Goal: Task Accomplishment & Management: Complete application form

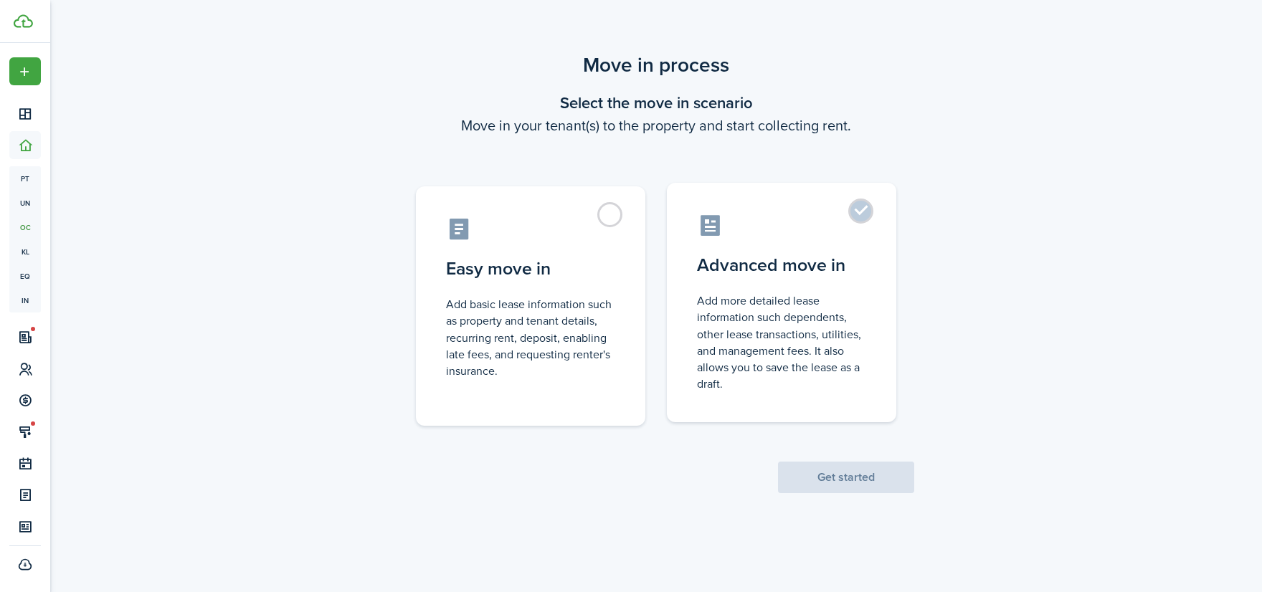
click at [761, 245] on label "Advanced move in Add more detailed lease information such dependents, other lea…" at bounding box center [781, 302] width 229 height 239
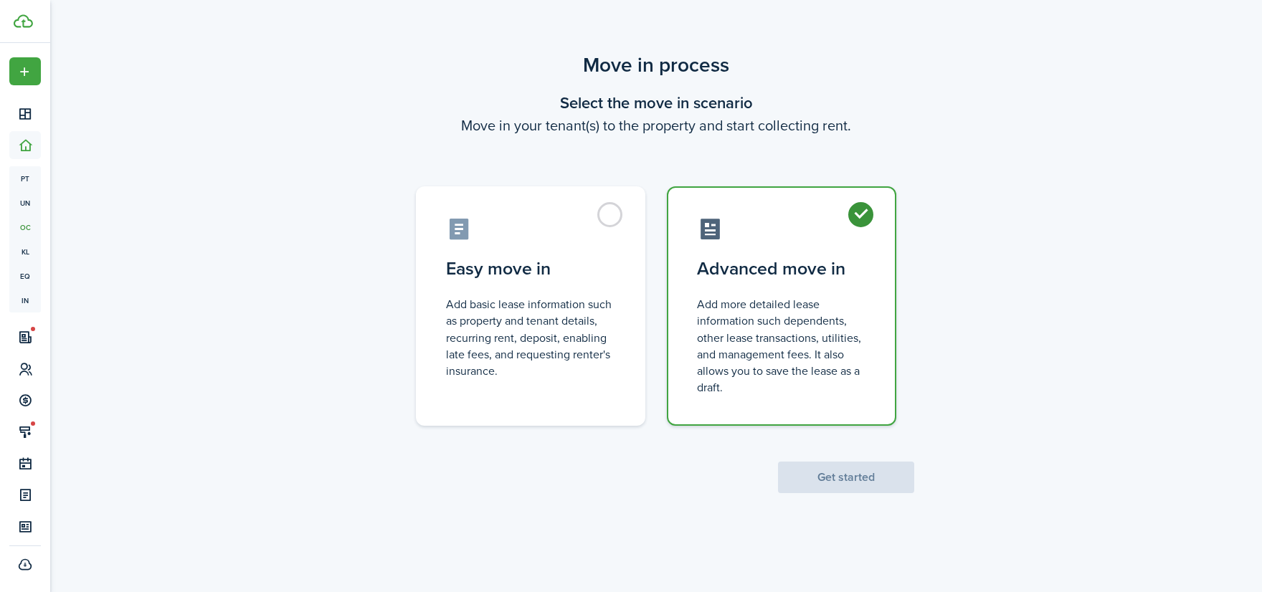
radio input "true"
click at [847, 482] on button "Get started" at bounding box center [846, 478] width 136 height 32
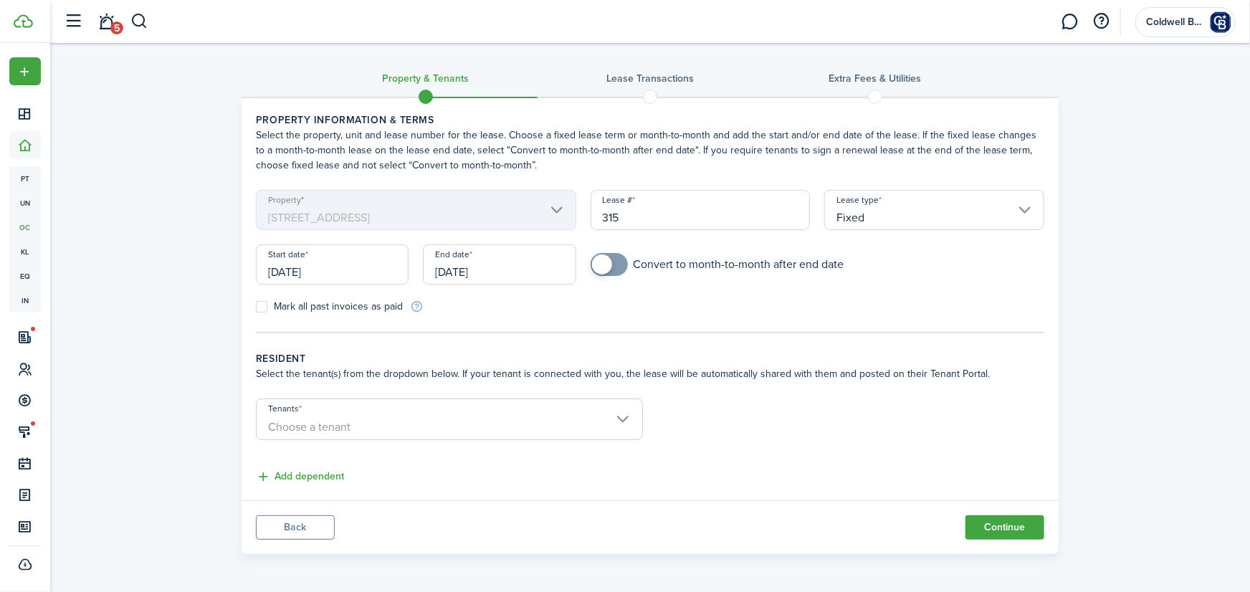
click at [498, 270] on input "[DATE]" at bounding box center [499, 264] width 153 height 40
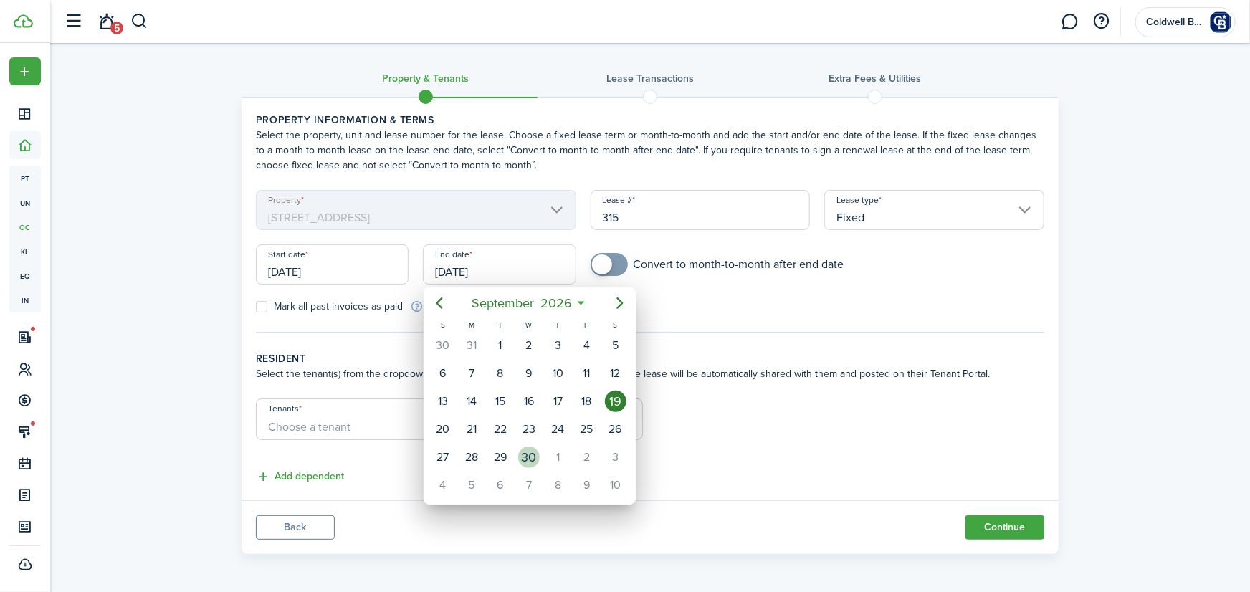
click at [527, 454] on div "30" at bounding box center [529, 458] width 22 height 22
type input "[DATE]"
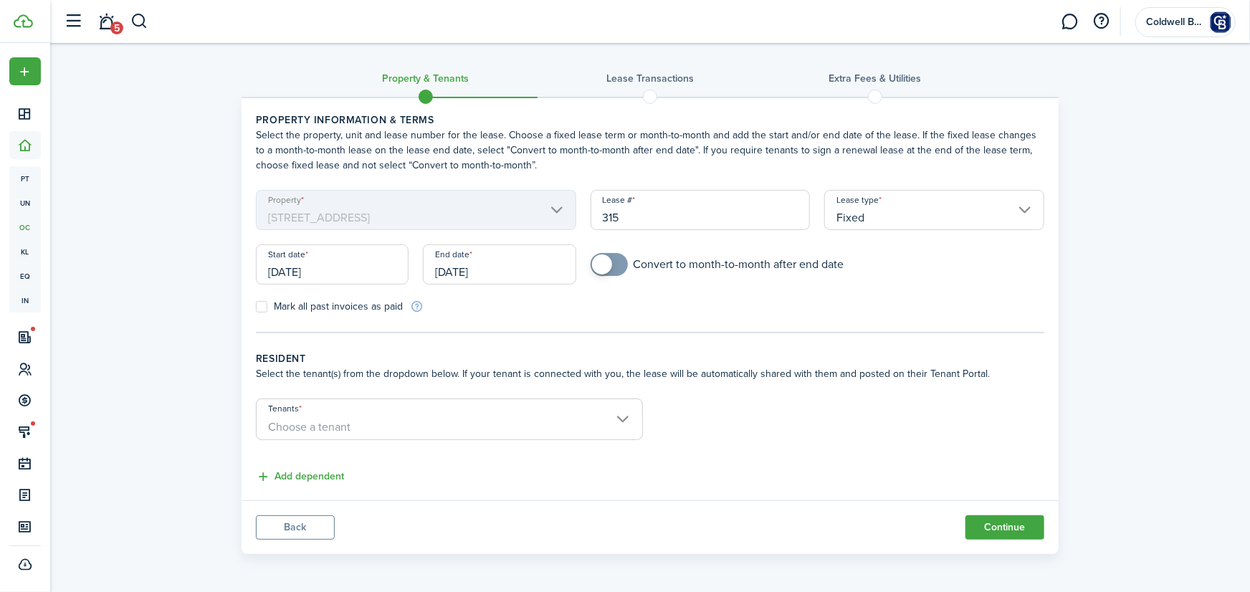
checkbox input "true"
click at [616, 268] on span at bounding box center [609, 264] width 14 height 23
click at [412, 422] on span "Choose a tenant" at bounding box center [450, 426] width 386 height 24
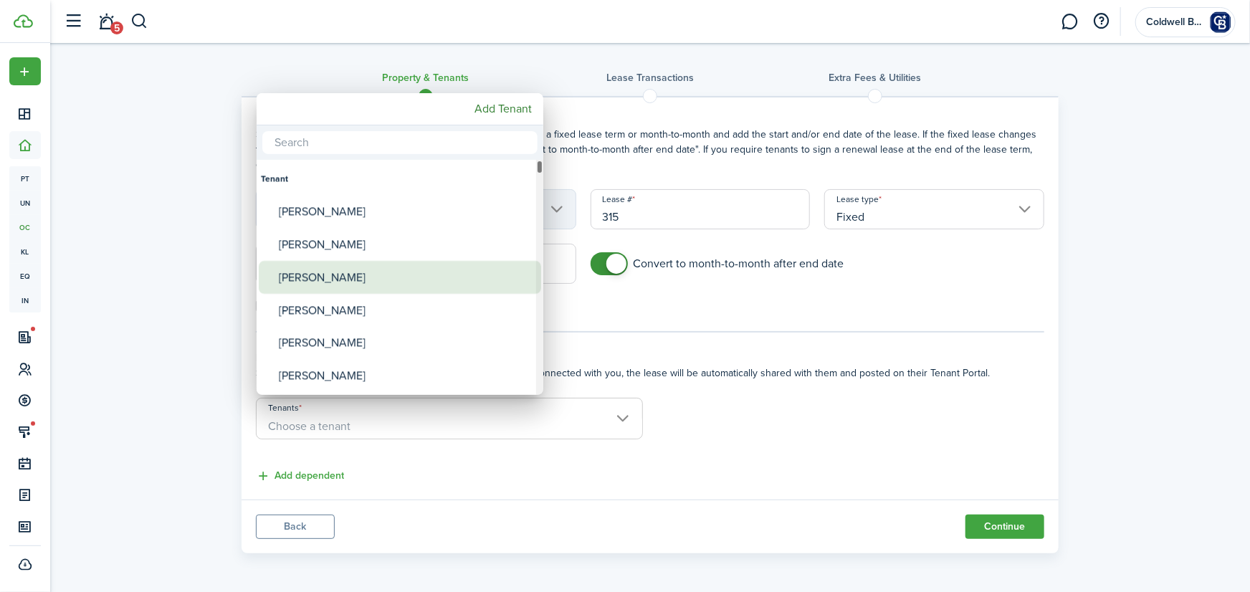
click at [348, 280] on div "[PERSON_NAME]" at bounding box center [406, 277] width 254 height 33
type input "[PERSON_NAME]"
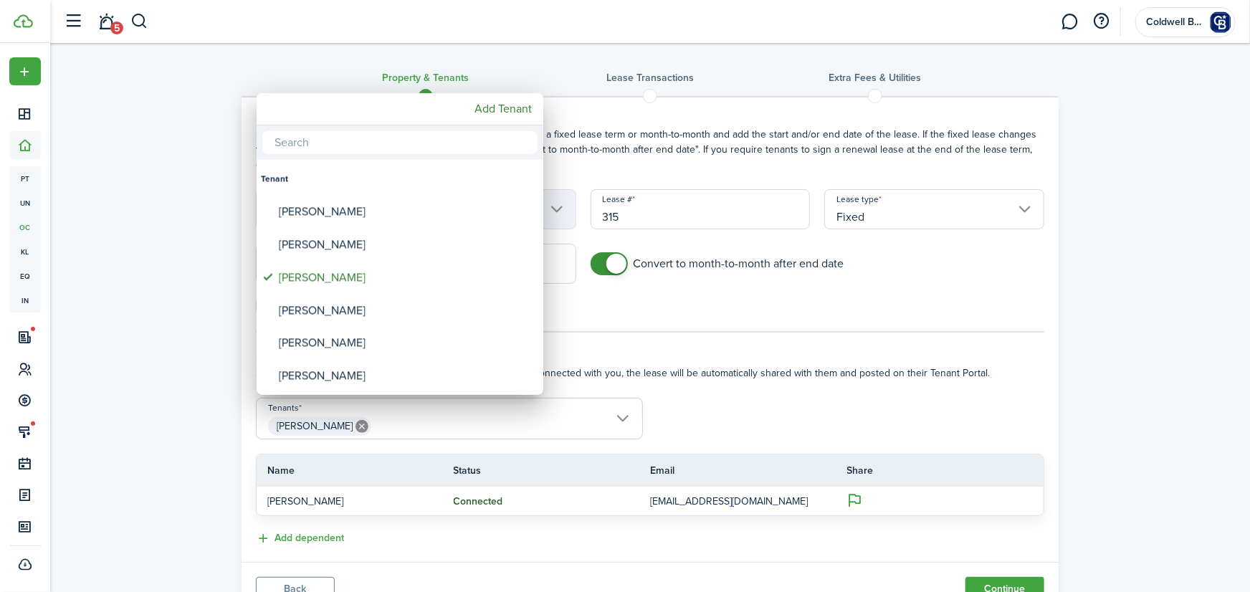
click at [653, 107] on div at bounding box center [625, 296] width 1480 height 822
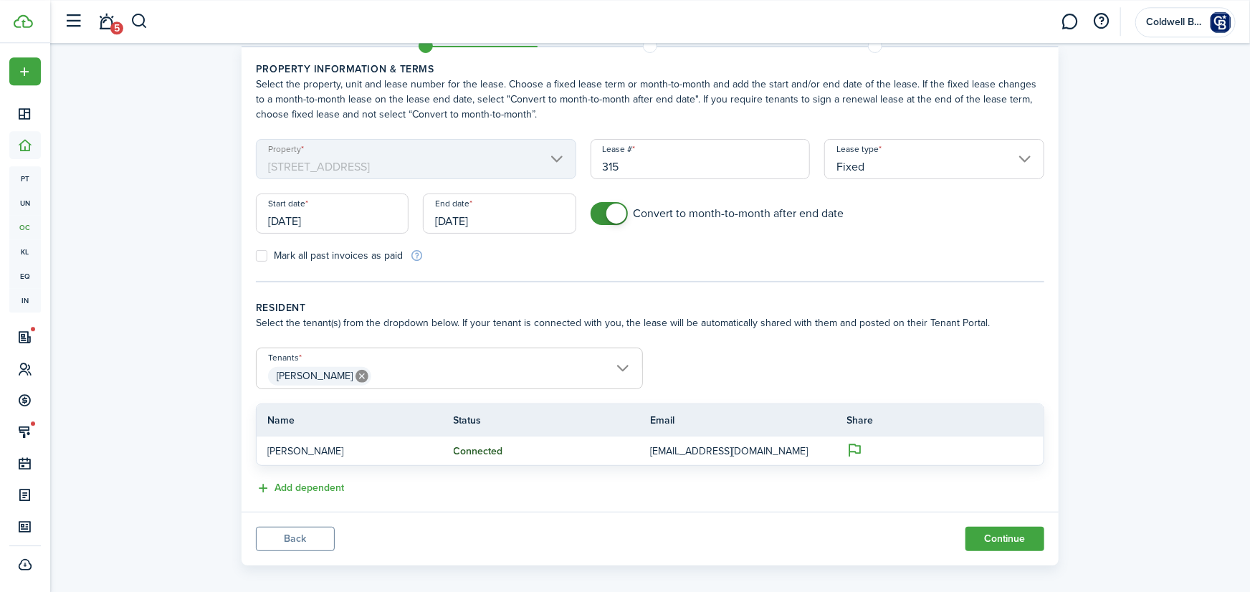
scroll to position [63, 0]
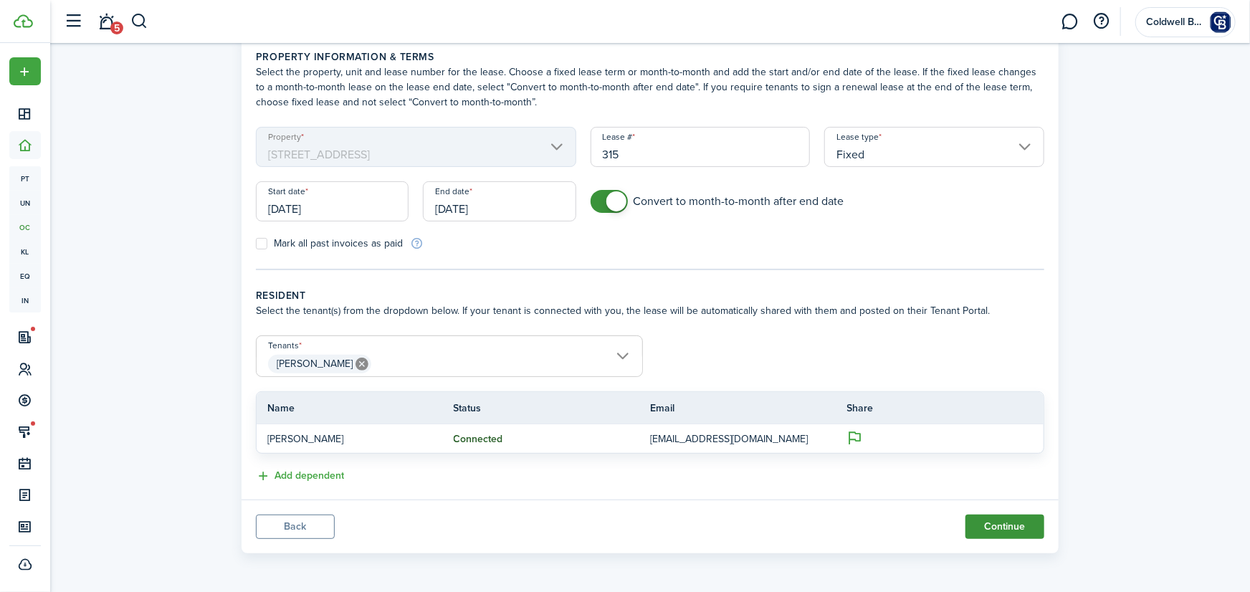
click at [999, 524] on button "Continue" at bounding box center [1005, 527] width 79 height 24
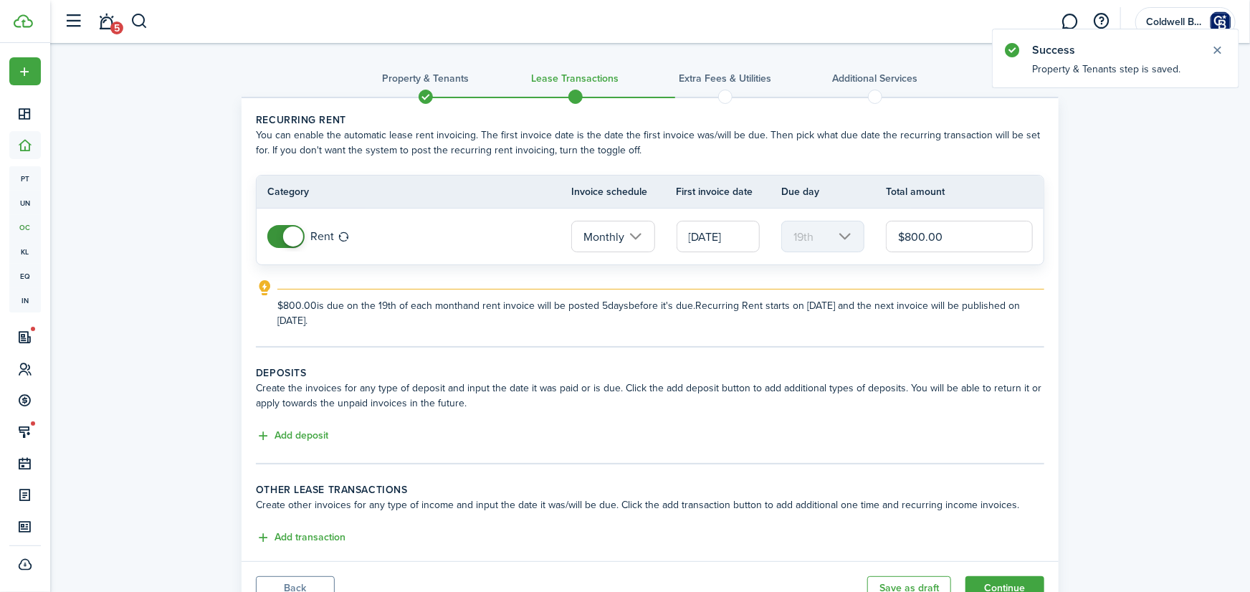
click at [722, 229] on input "[DATE]" at bounding box center [718, 237] width 83 height 32
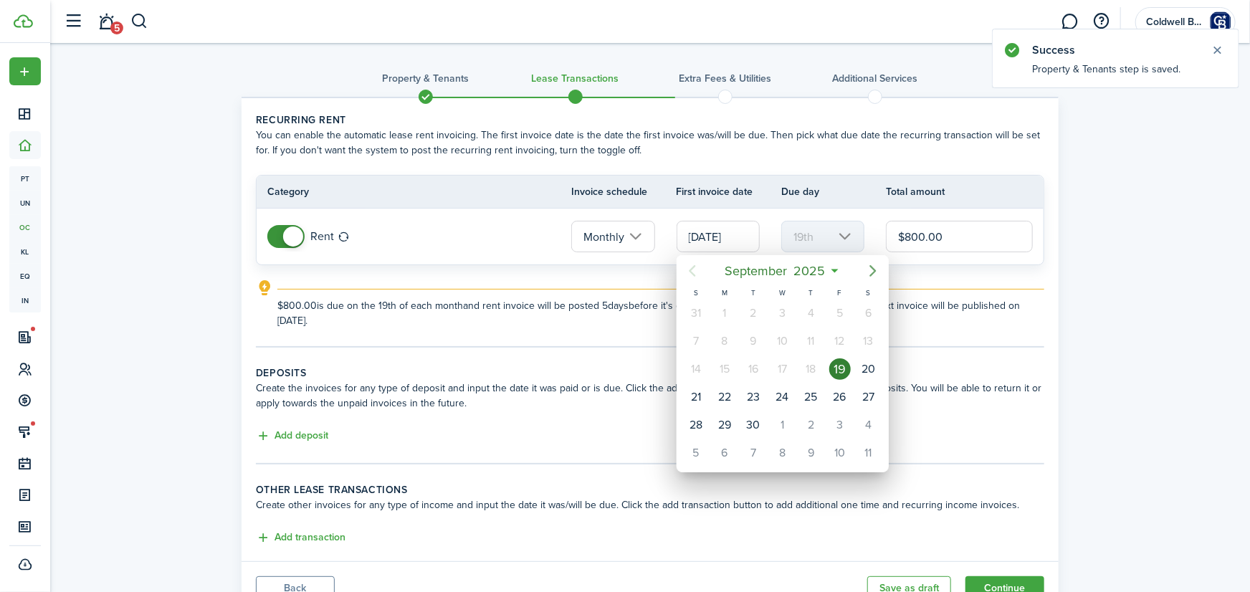
click at [872, 272] on icon "Next page" at bounding box center [873, 270] width 17 height 17
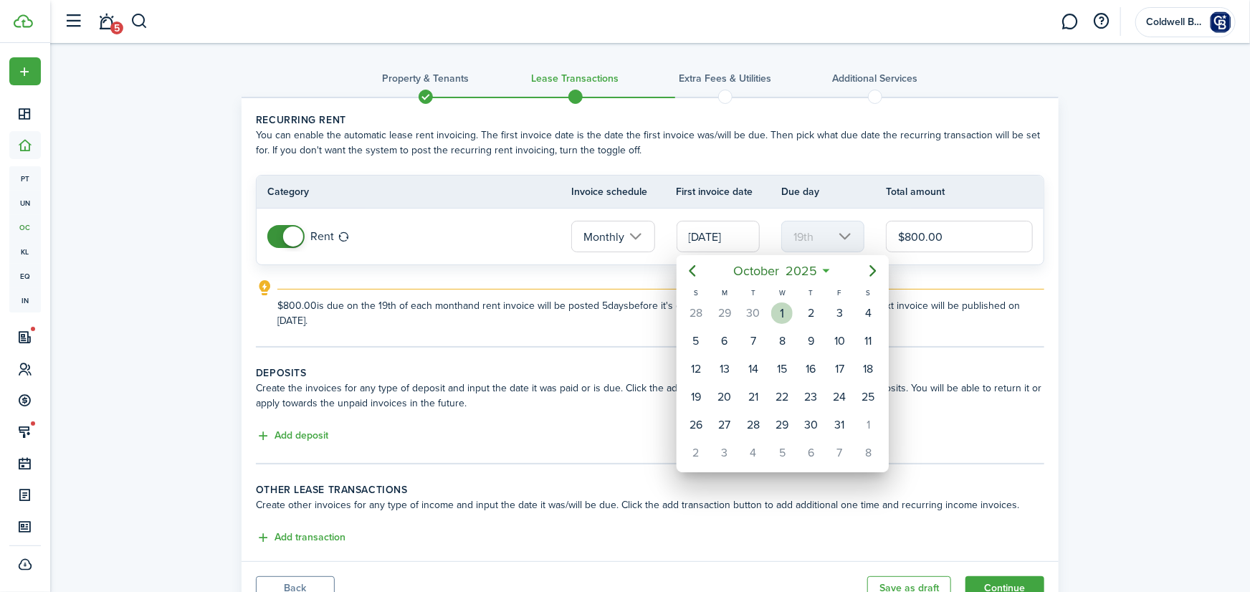
click at [790, 312] on div "1" at bounding box center [782, 314] width 22 height 22
type input "[DATE]"
type input "1st"
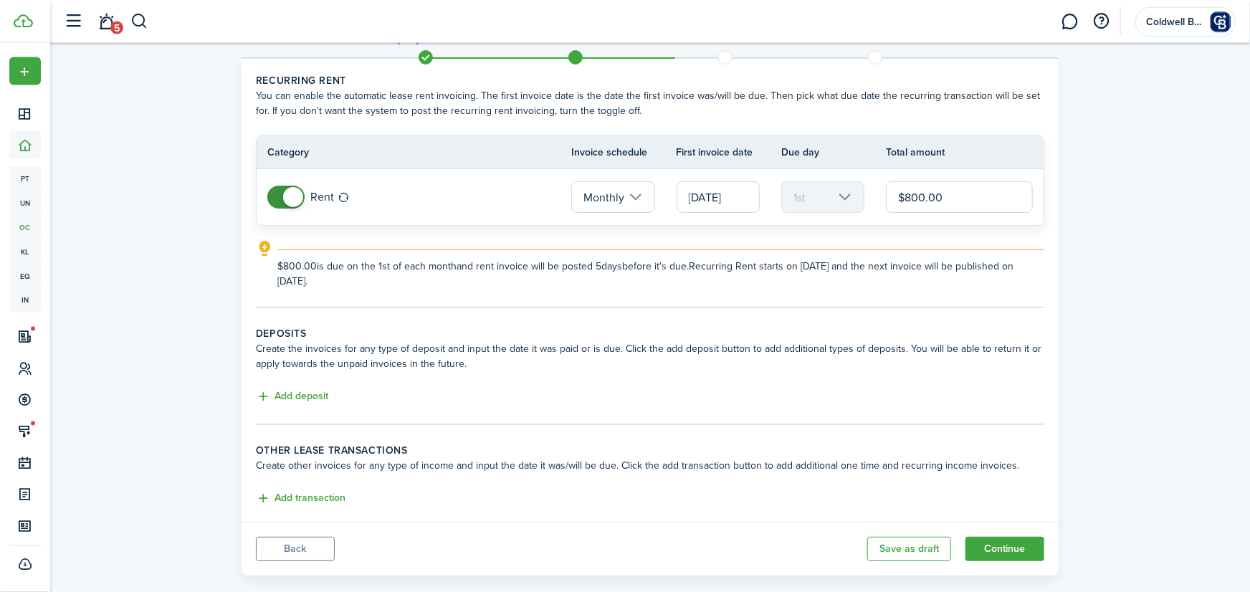
scroll to position [62, 0]
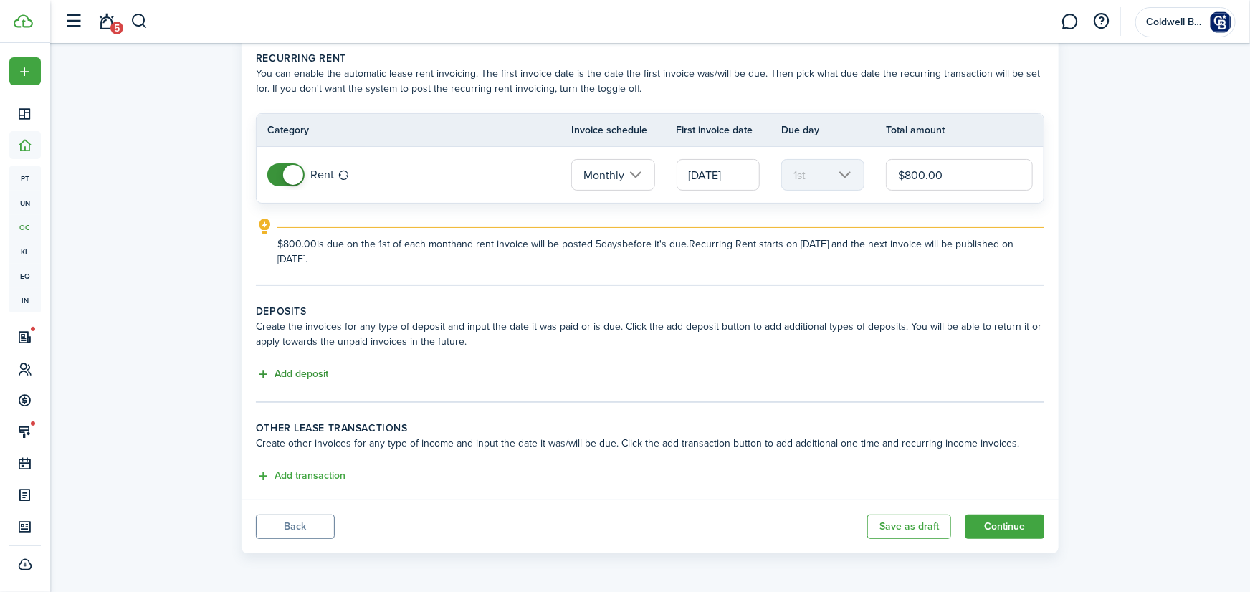
click at [300, 374] on button "Add deposit" at bounding box center [292, 374] width 72 height 16
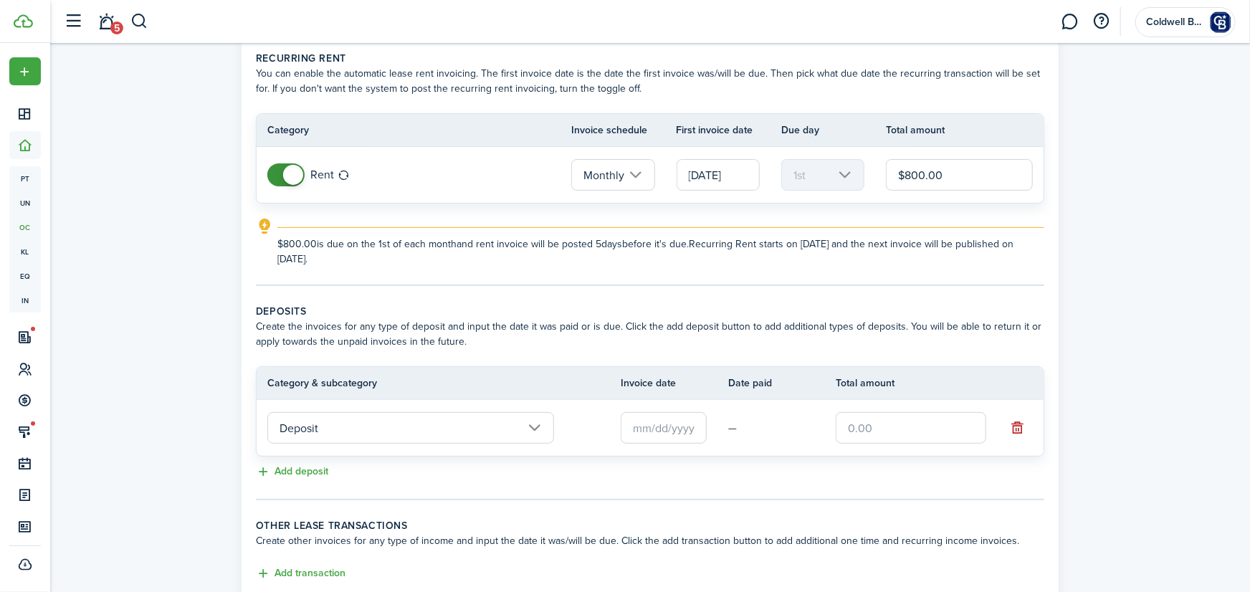
click at [659, 425] on input "text" at bounding box center [664, 428] width 86 height 32
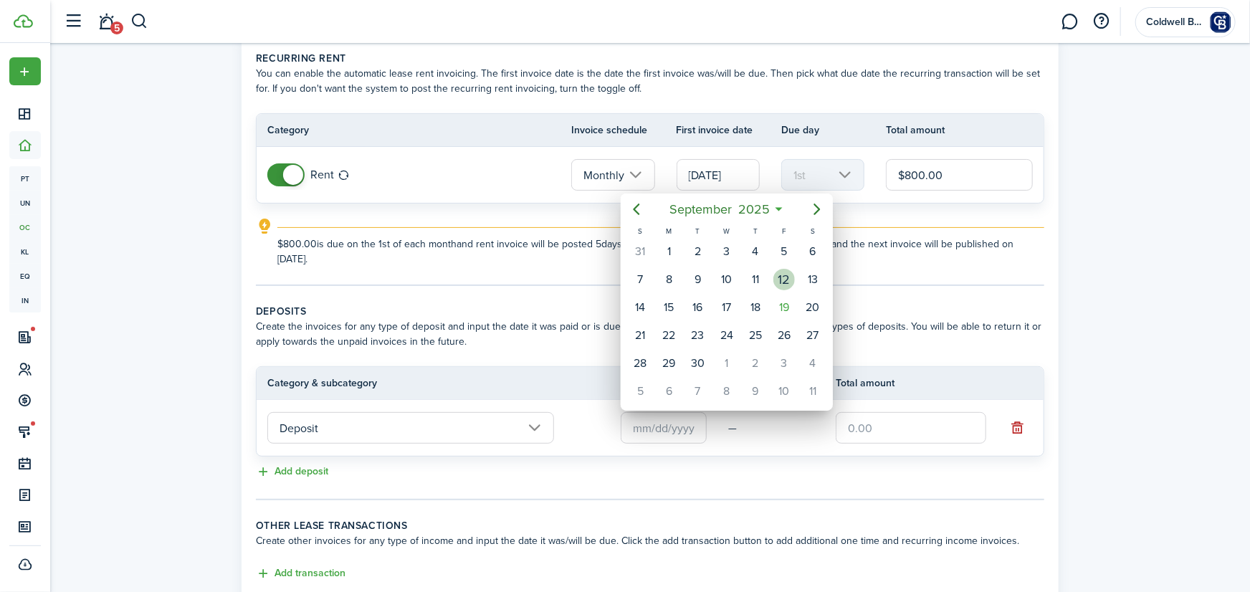
click at [785, 278] on div "12" at bounding box center [785, 280] width 22 height 22
type input "[DATE]"
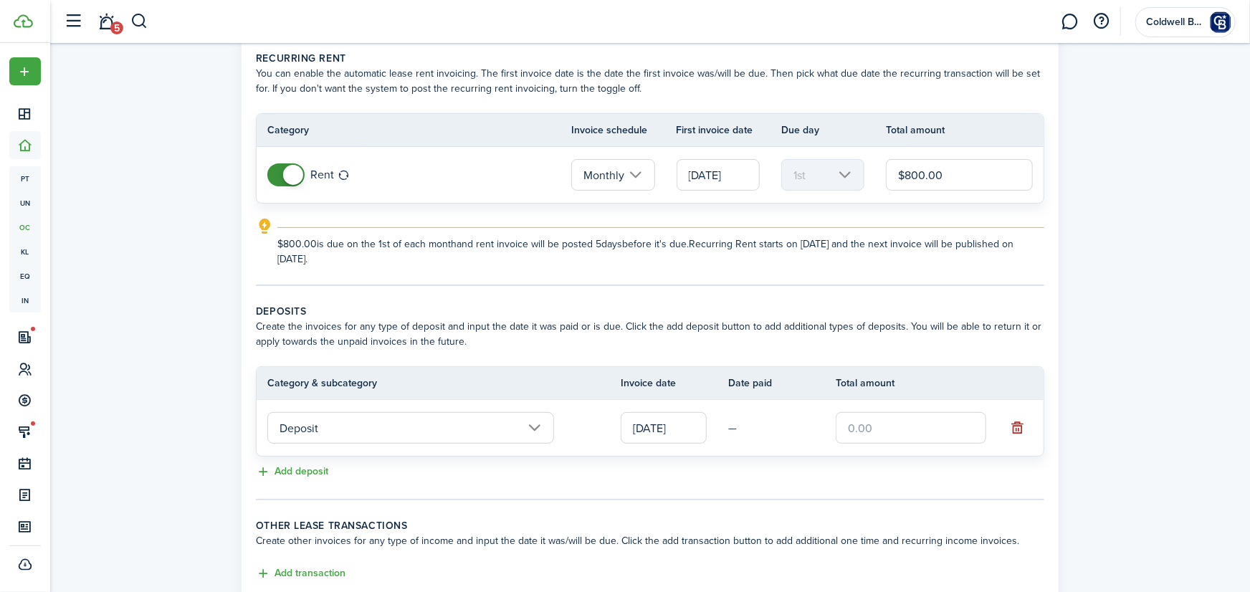
click at [890, 422] on input "text" at bounding box center [911, 428] width 151 height 32
type input "$800.00"
click at [878, 474] on div "Add deposit" at bounding box center [650, 472] width 789 height 17
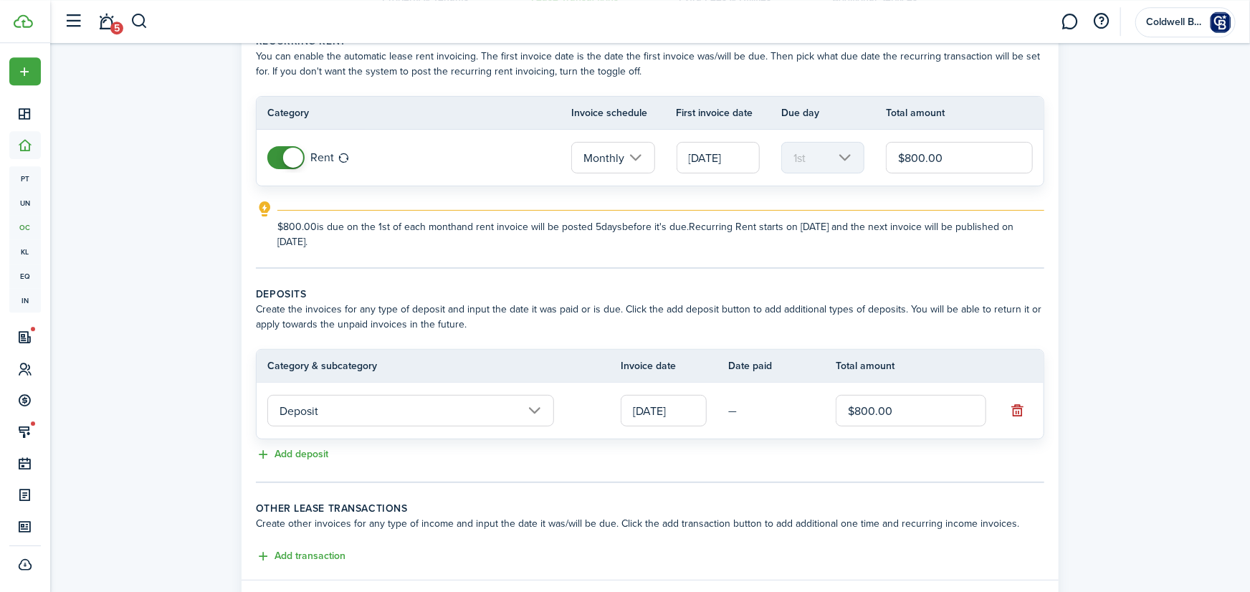
scroll to position [158, 0]
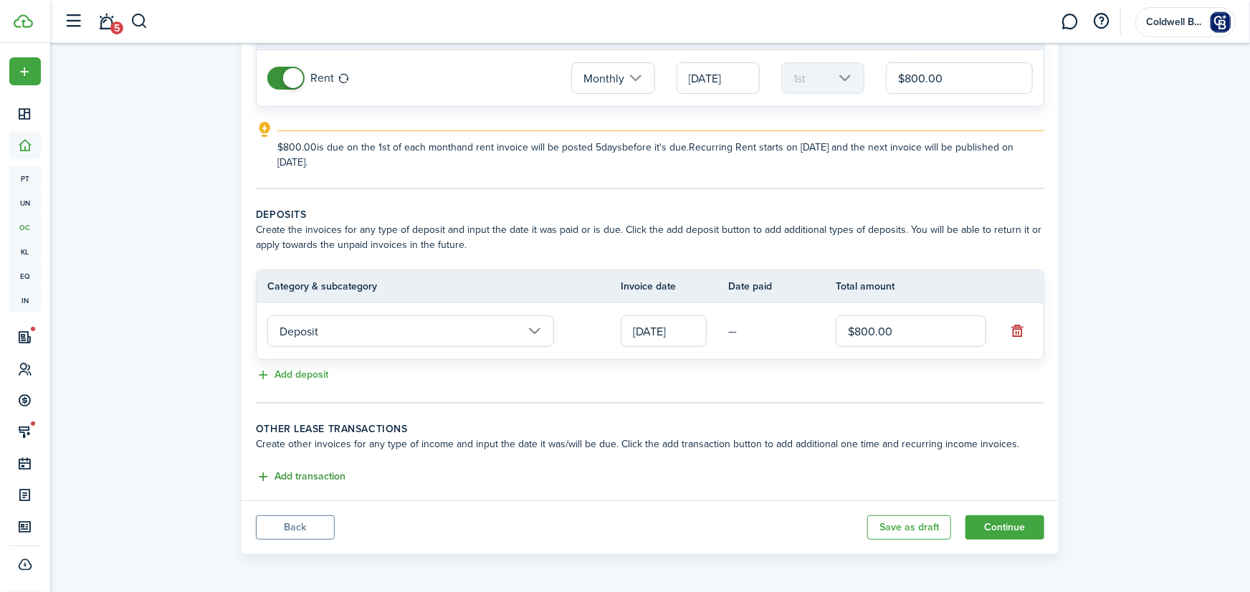
click at [309, 473] on button "Add transaction" at bounding box center [301, 477] width 90 height 16
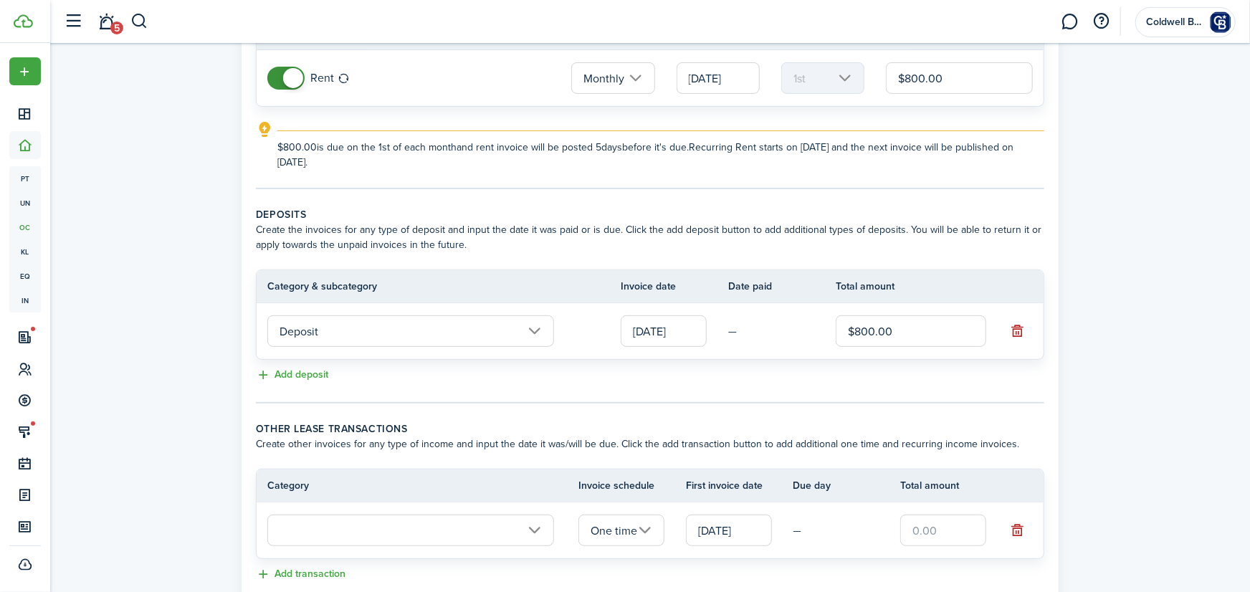
scroll to position [256, 0]
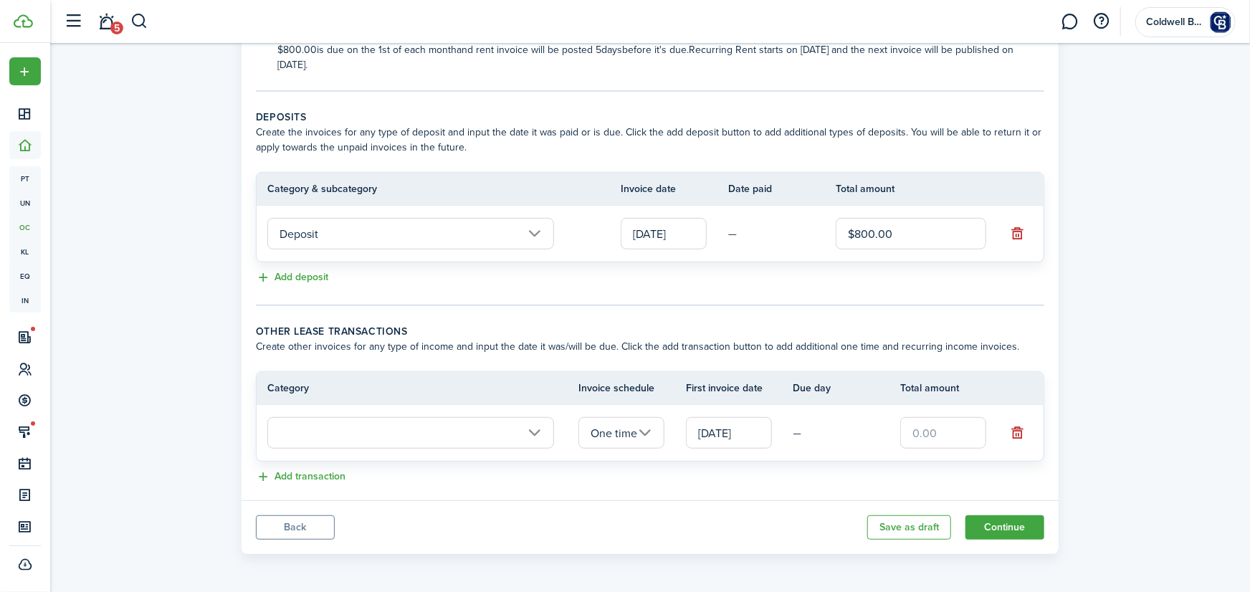
click at [359, 424] on input "text" at bounding box center [410, 433] width 287 height 32
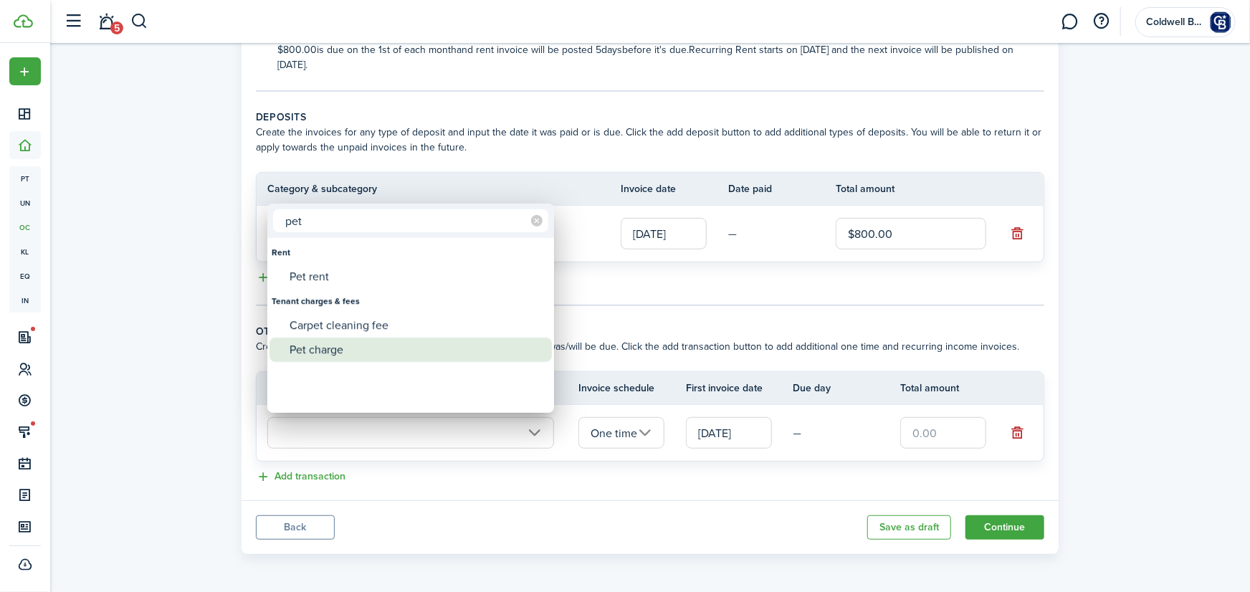
type input "pet"
click at [330, 350] on div "Pet charge" at bounding box center [417, 350] width 254 height 24
type input "Tenant charges & fees / Pet charge"
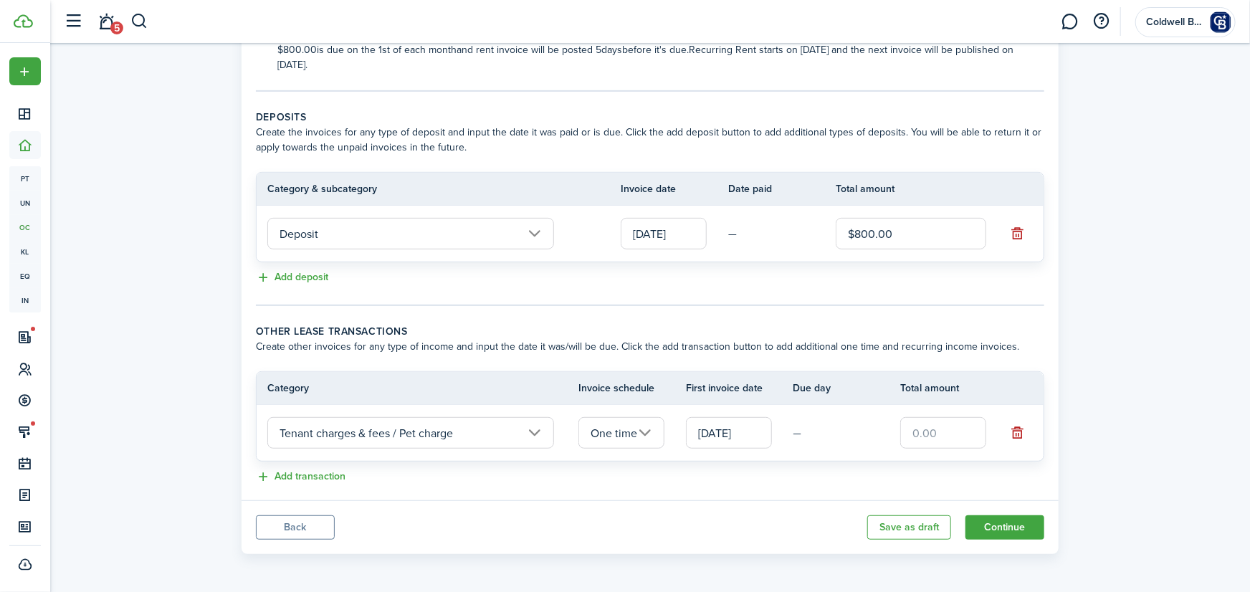
click at [959, 437] on input "text" at bounding box center [944, 433] width 86 height 32
type input "$350.00"
click at [322, 470] on button "Add transaction" at bounding box center [301, 477] width 90 height 16
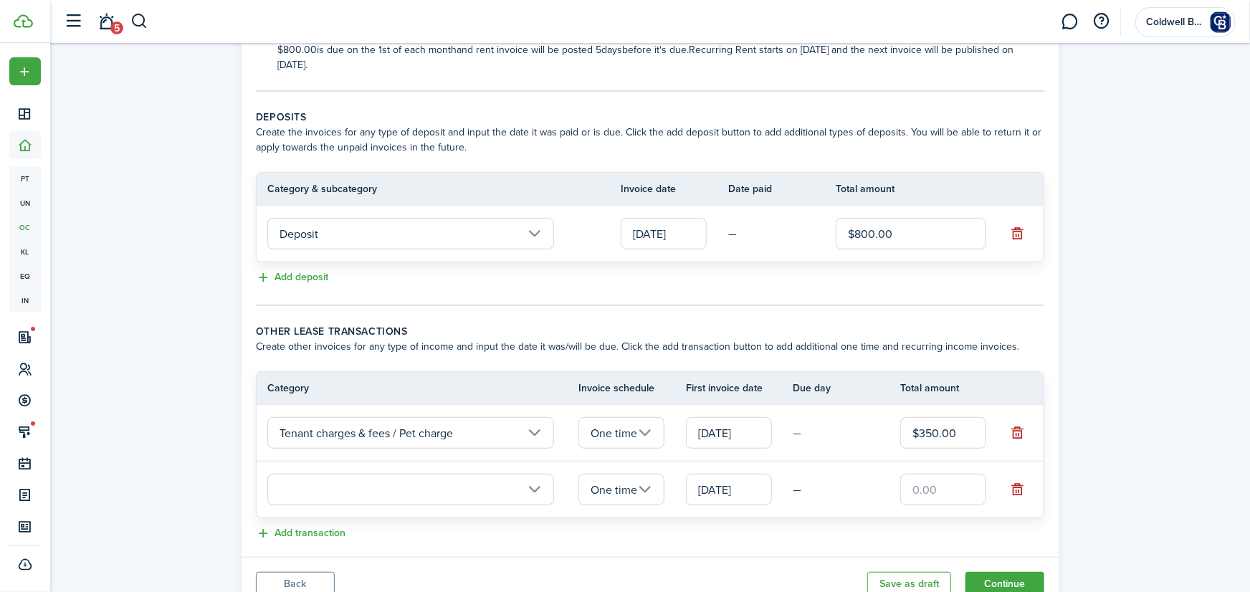
click at [389, 491] on input "text" at bounding box center [410, 490] width 287 height 32
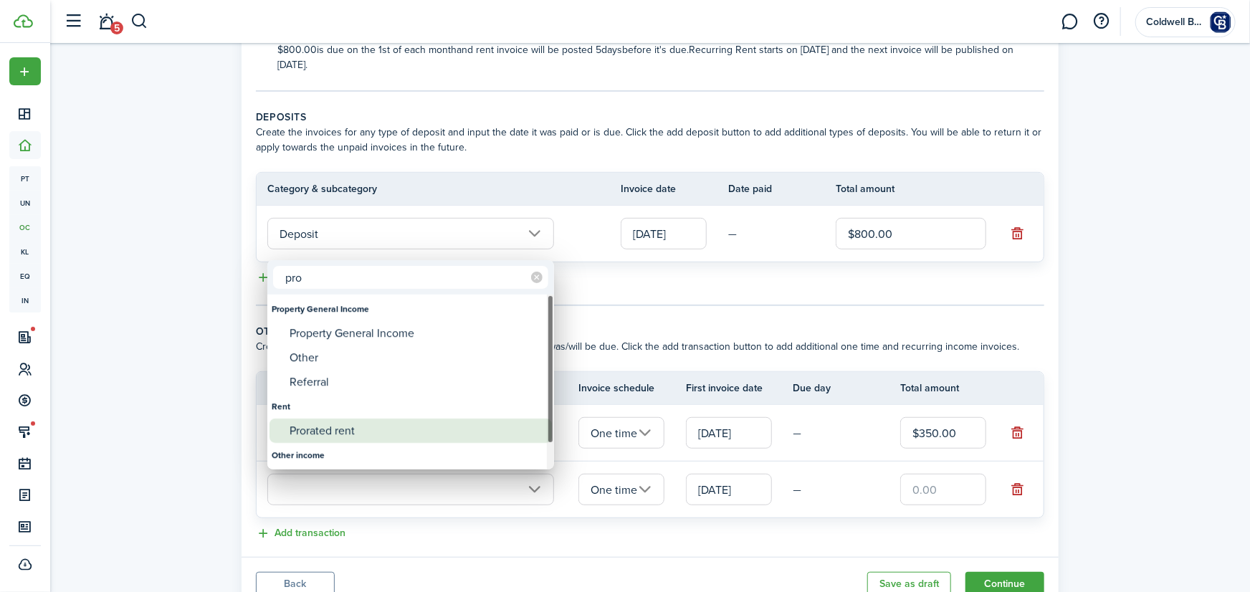
type input "pro"
click at [336, 430] on div "Prorated rent" at bounding box center [417, 431] width 254 height 24
type input "Rent / Prorated rent"
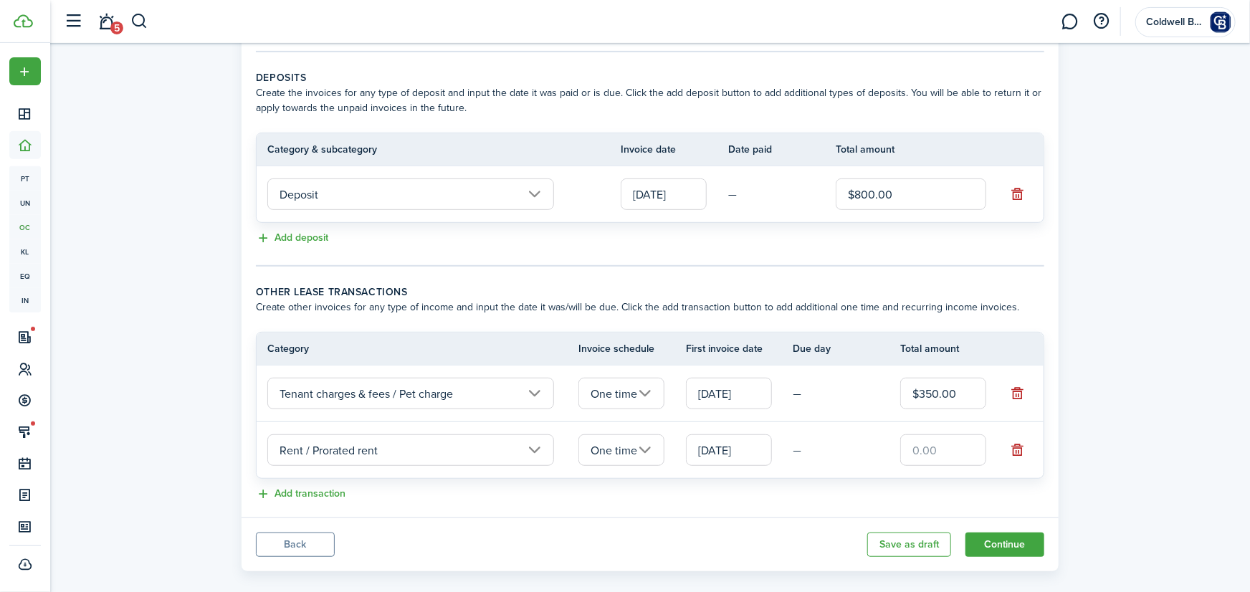
scroll to position [313, 0]
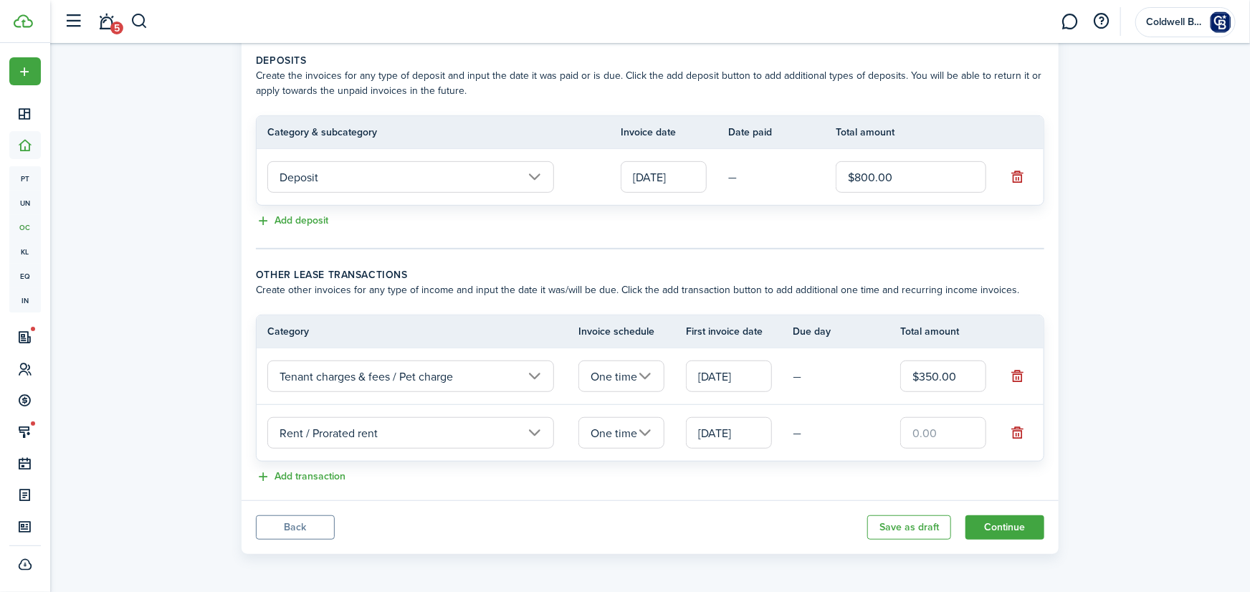
click at [951, 427] on input "text" at bounding box center [944, 433] width 86 height 32
type input "$285.00"
click at [992, 492] on panel-main-body "Recurring rent You can enable the automatic lease rent invoicing. The first inv…" at bounding box center [650, 143] width 817 height 715
click at [1014, 526] on button "Continue" at bounding box center [1005, 527] width 79 height 24
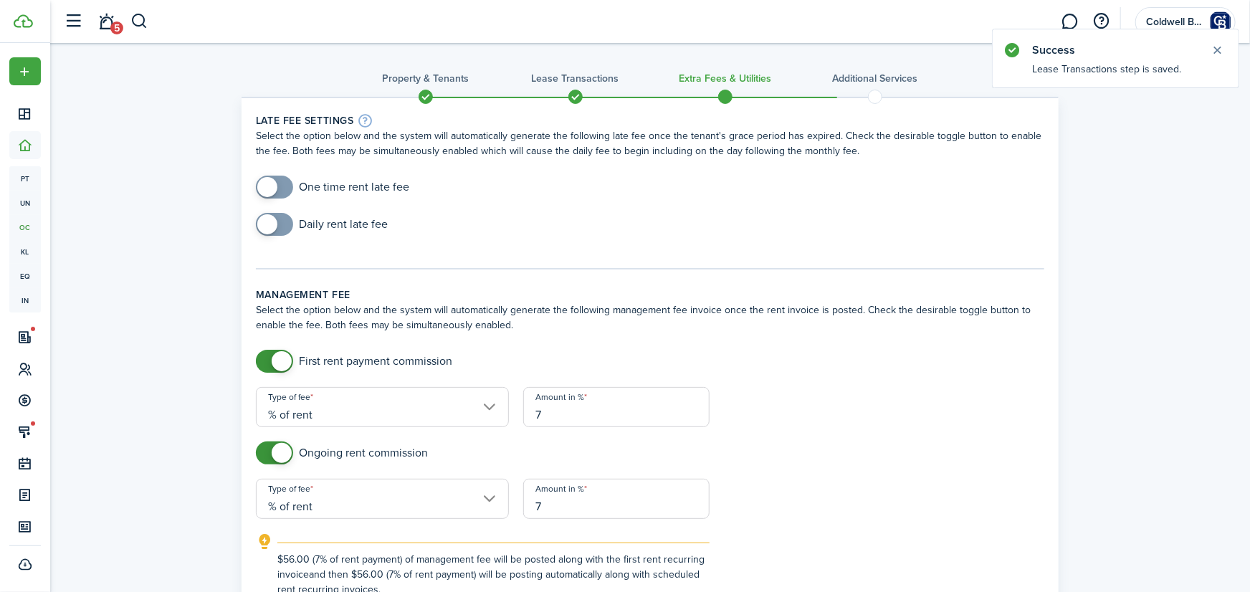
checkbox input "true"
click at [282, 185] on span at bounding box center [274, 187] width 14 height 23
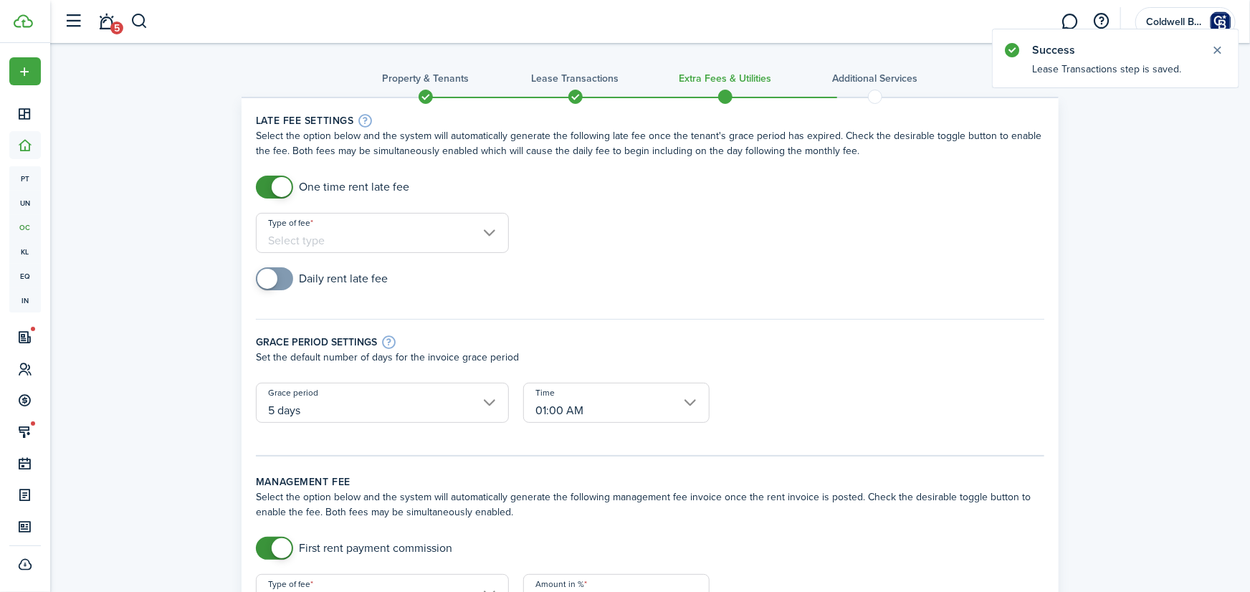
click at [371, 242] on input "Type of fee" at bounding box center [382, 233] width 253 height 40
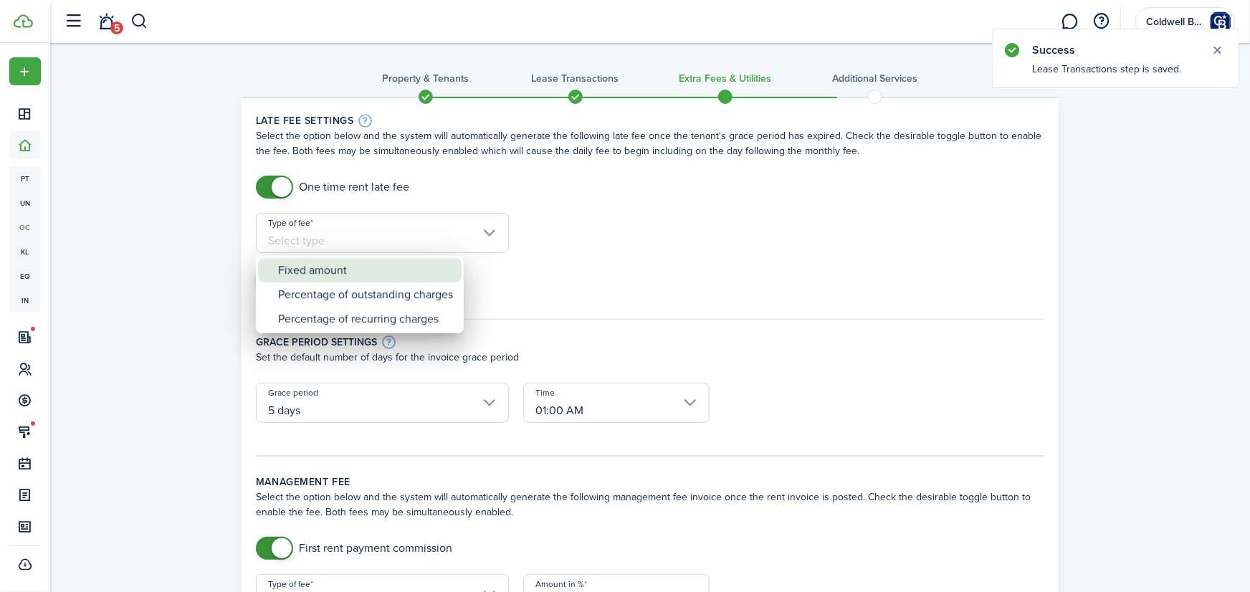
click at [344, 270] on div "Fixed amount" at bounding box center [365, 270] width 175 height 24
type input "Fixed amount"
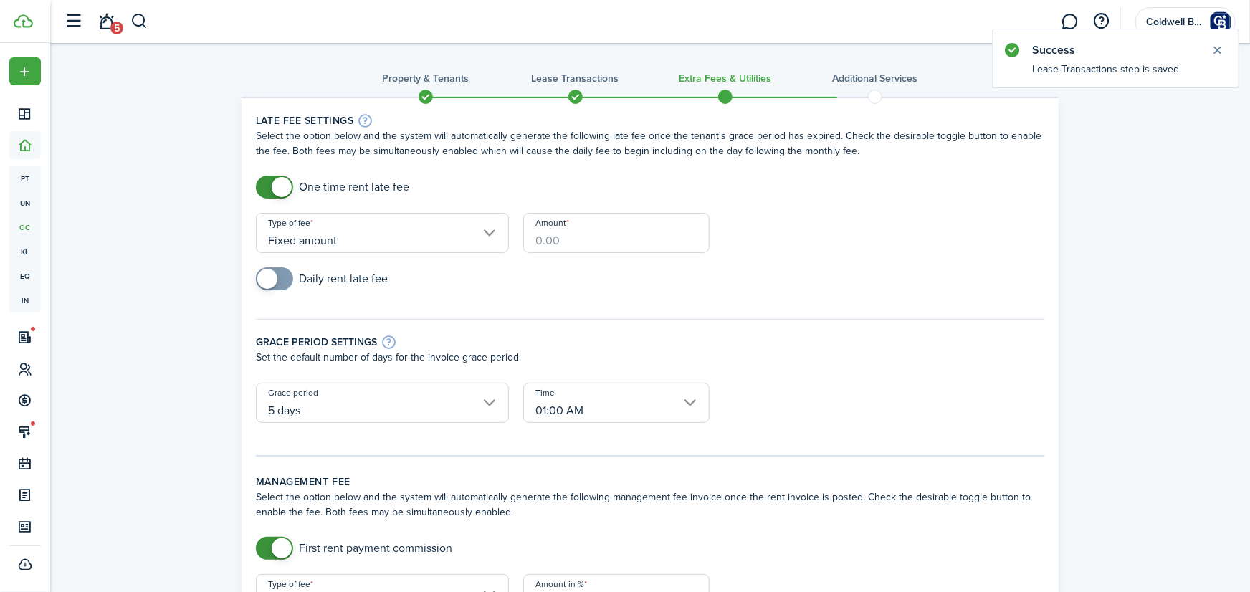
click at [599, 230] on input "Amount" at bounding box center [616, 233] width 186 height 40
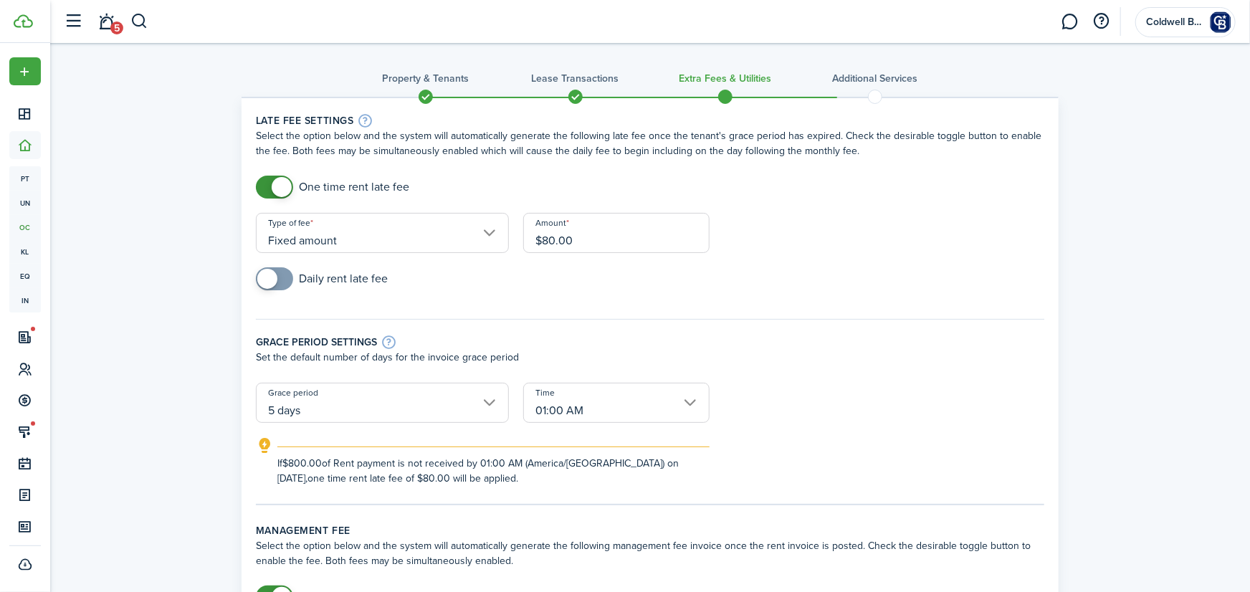
type input "$80.00"
checkbox input "true"
click at [274, 277] on span at bounding box center [267, 279] width 20 height 20
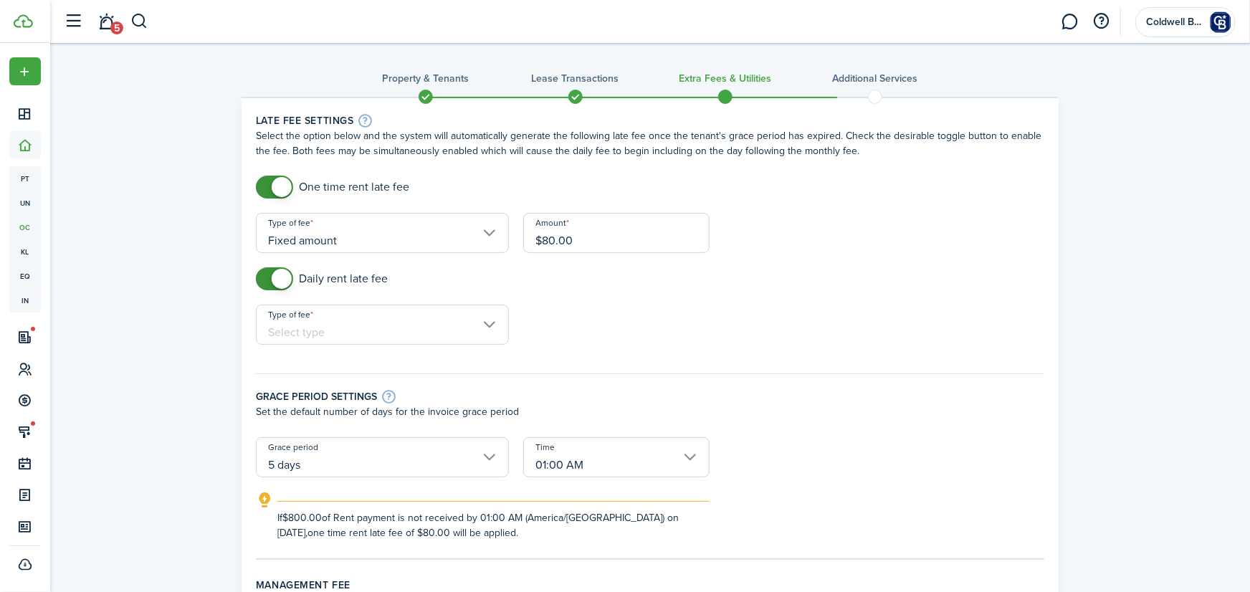
drag, startPoint x: 374, startPoint y: 322, endPoint x: 366, endPoint y: 339, distance: 19.2
click at [374, 323] on input "Type of fee" at bounding box center [382, 325] width 253 height 40
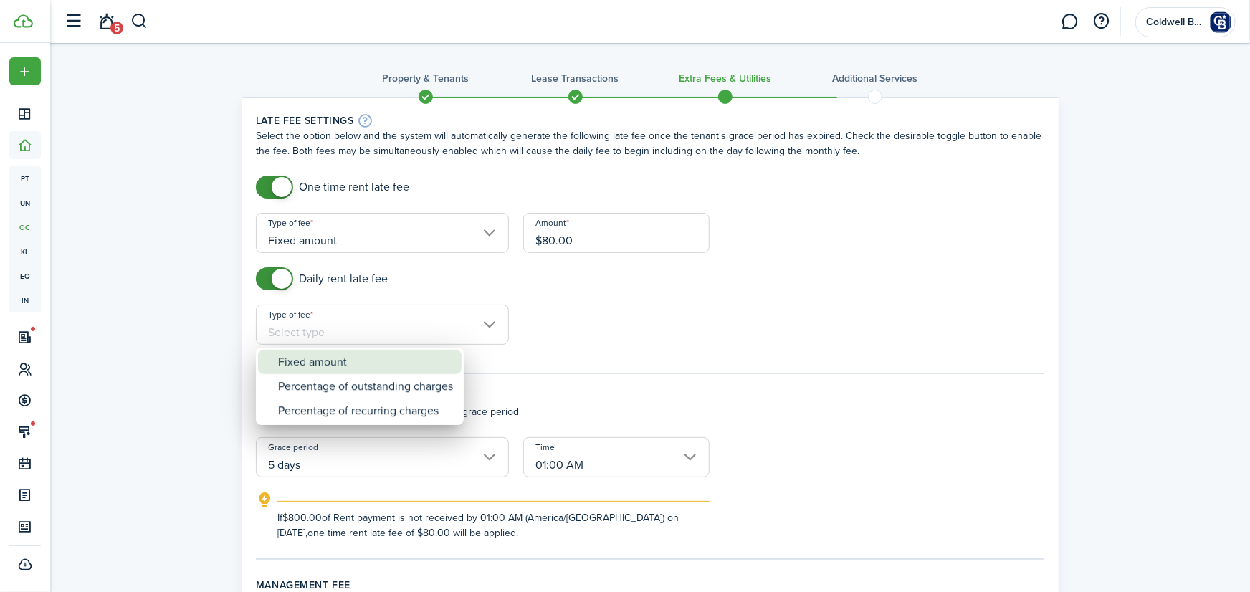
click at [340, 365] on div "Fixed amount" at bounding box center [365, 362] width 175 height 24
type input "Fixed amount"
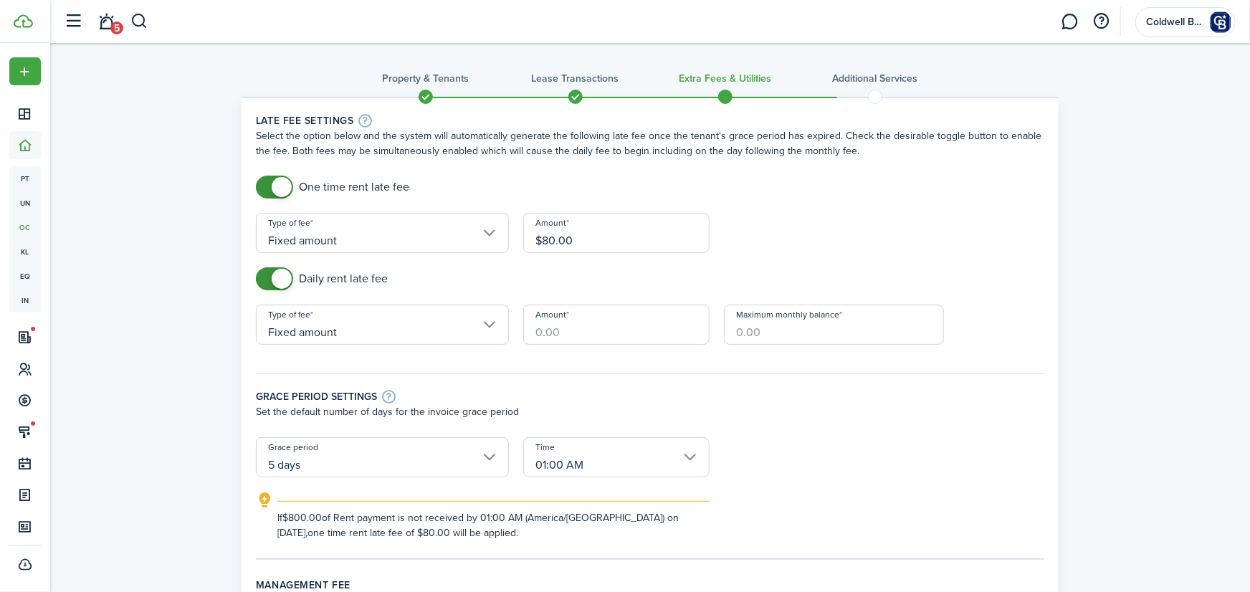
click at [570, 323] on input "Amount" at bounding box center [616, 325] width 186 height 40
type input "$10.00"
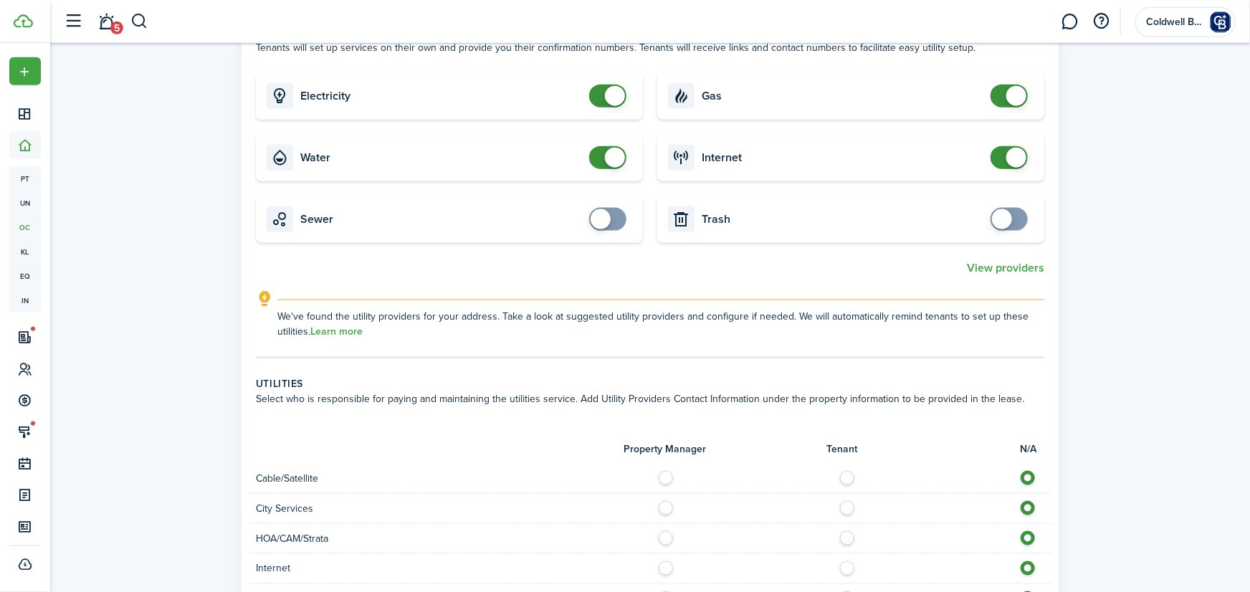
scroll to position [868, 0]
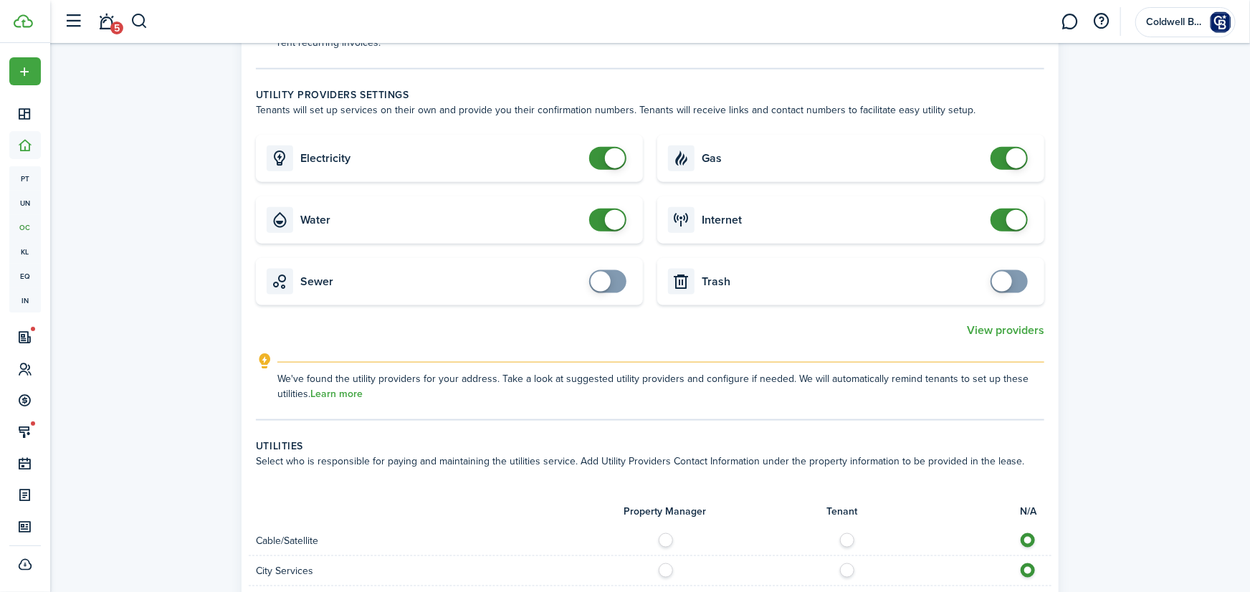
type input "$1,500.00"
checkbox input "false"
click at [614, 161] on span at bounding box center [615, 158] width 20 height 20
checkbox input "false"
click at [610, 222] on span at bounding box center [615, 220] width 20 height 20
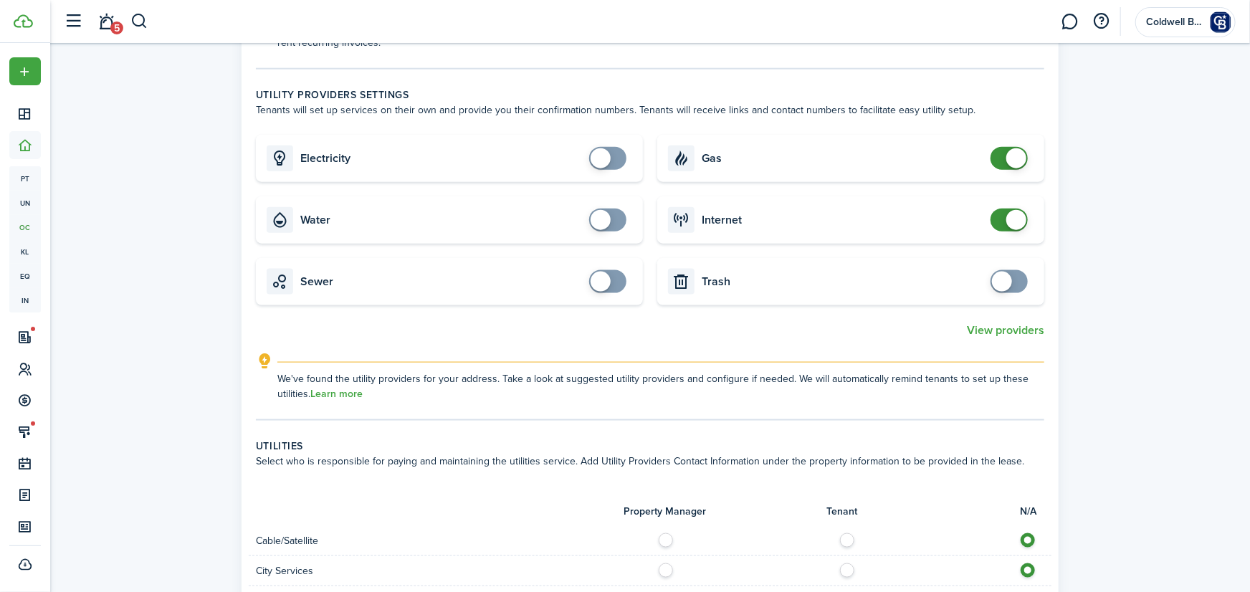
checkbox input "false"
click at [1013, 158] on span at bounding box center [1017, 158] width 20 height 20
checkbox input "false"
click at [1008, 222] on span at bounding box center [1017, 220] width 20 height 20
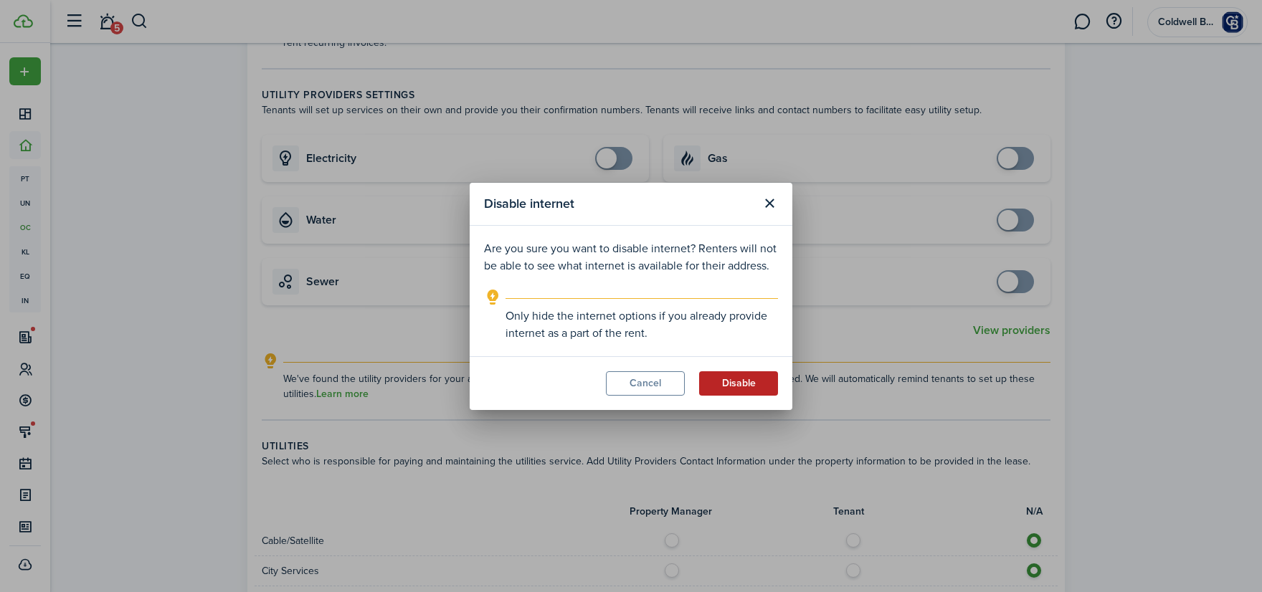
click at [733, 384] on button "Disable" at bounding box center [738, 383] width 79 height 24
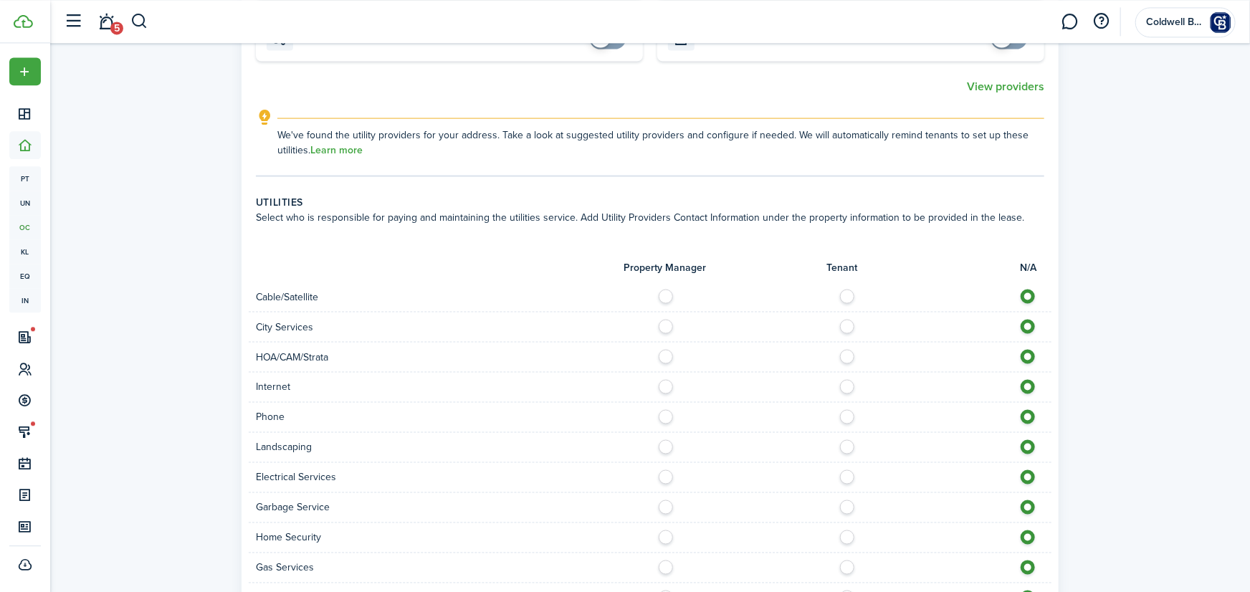
scroll to position [1419, 0]
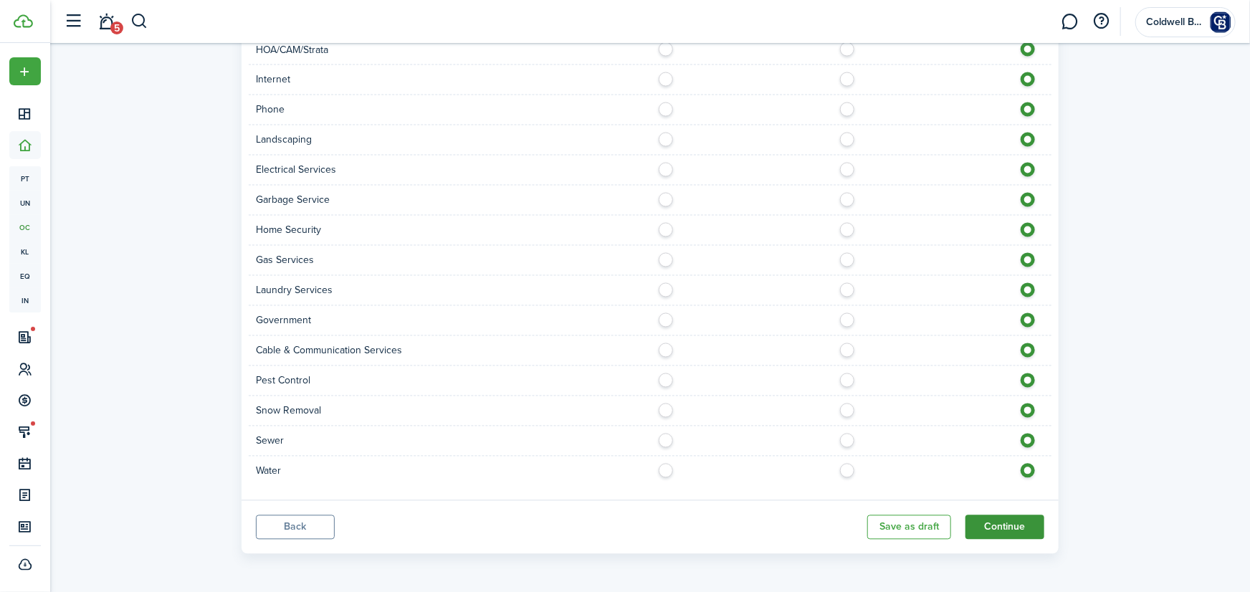
drag, startPoint x: 1013, startPoint y: 515, endPoint x: 959, endPoint y: 518, distance: 54.6
click at [1012, 515] on button "Continue" at bounding box center [1005, 527] width 79 height 24
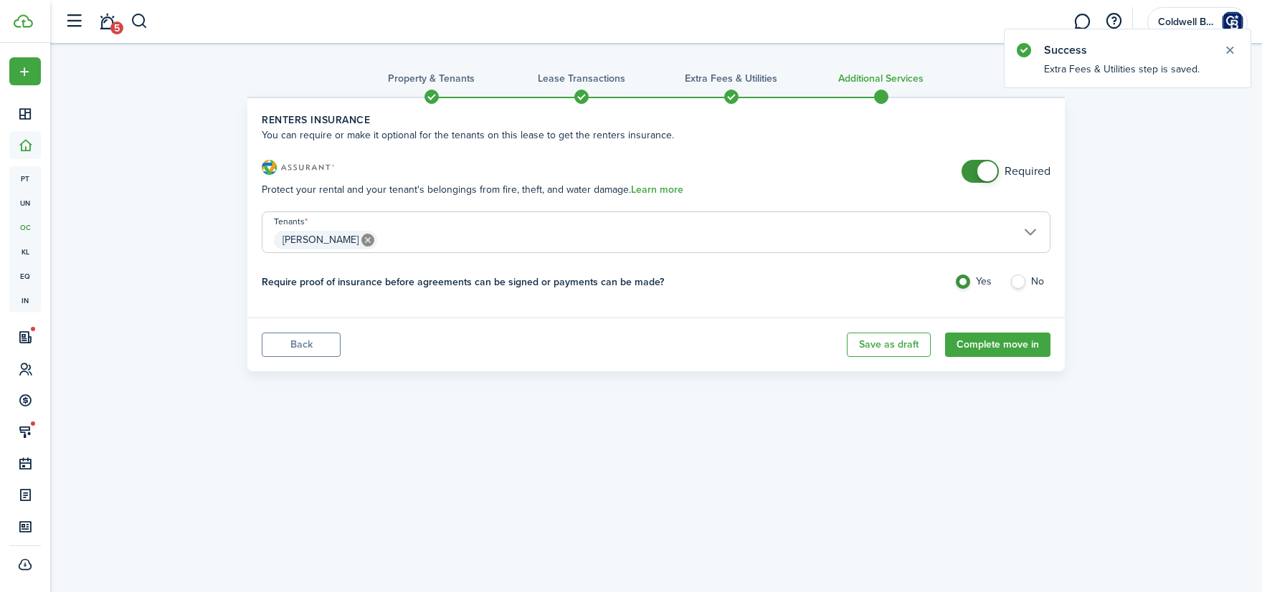
checkbox input "false"
click at [987, 174] on span at bounding box center [987, 171] width 20 height 20
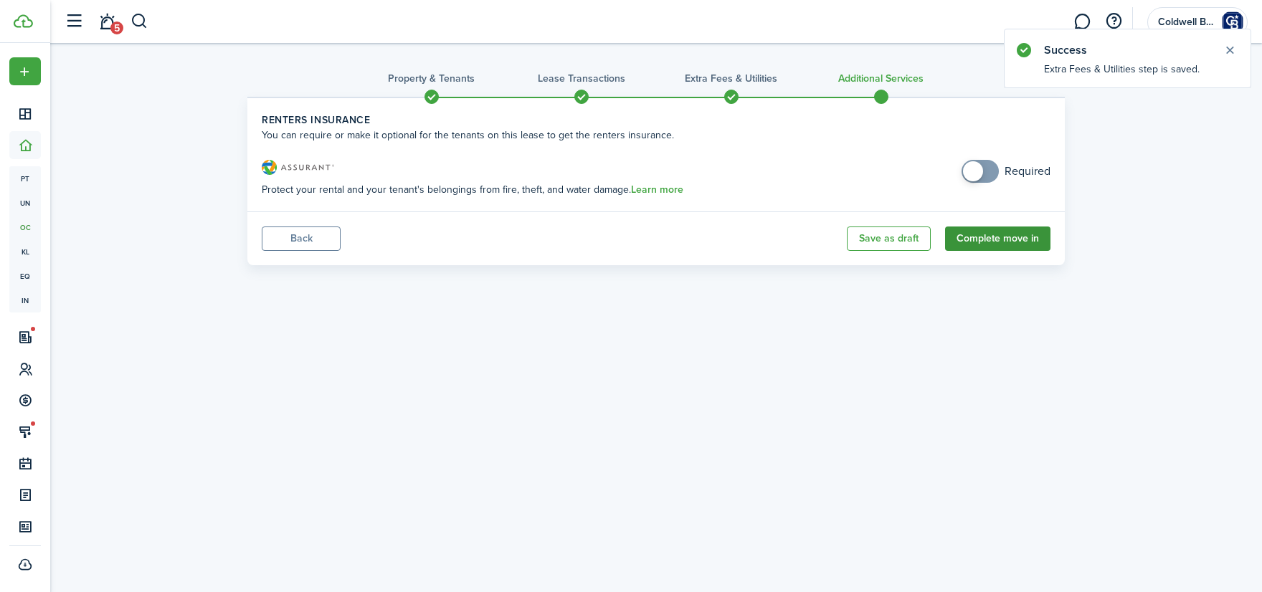
click at [1004, 231] on button "Complete move in" at bounding box center [997, 239] width 105 height 24
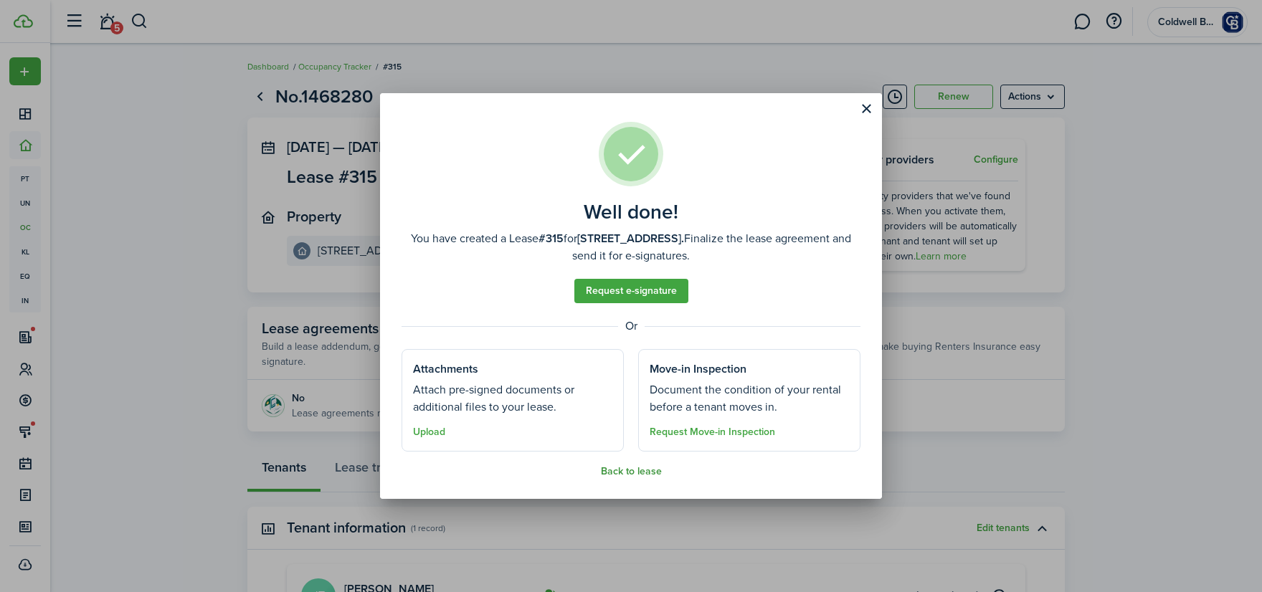
click at [614, 470] on button "Back to lease" at bounding box center [631, 471] width 61 height 11
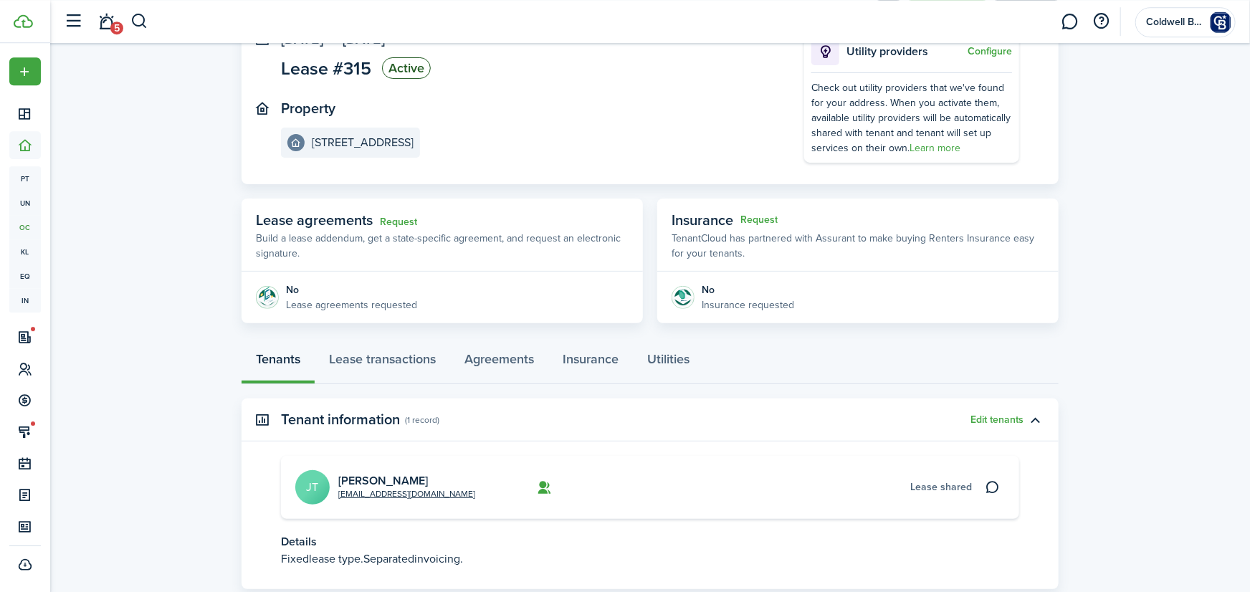
scroll to position [201, 0]
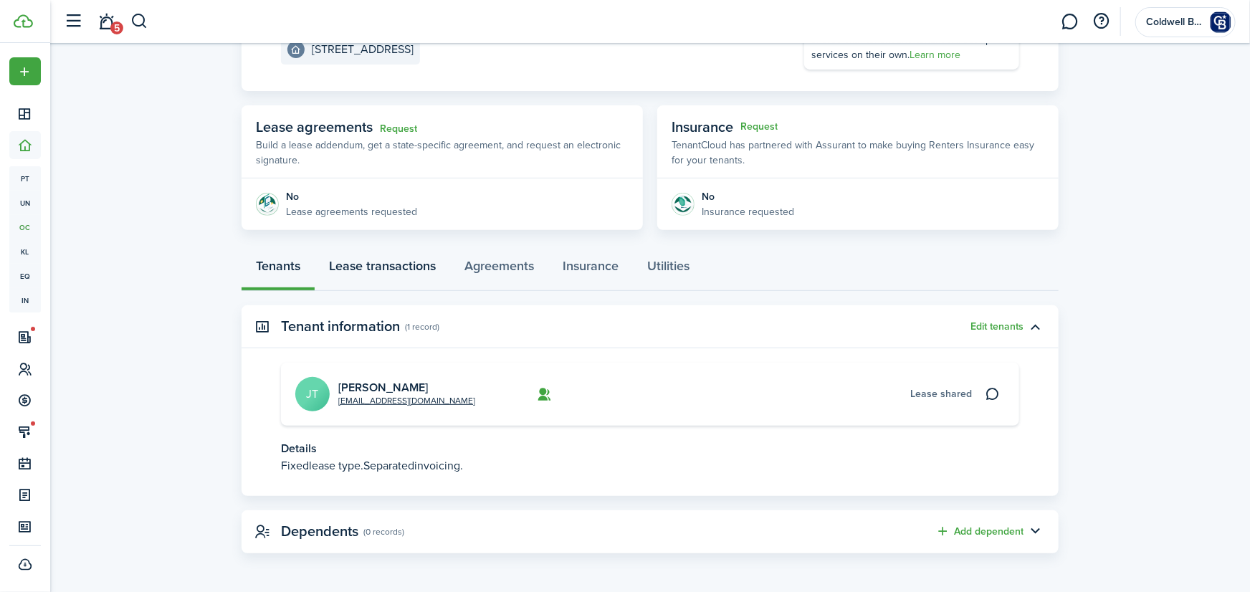
click at [366, 265] on link "Lease transactions" at bounding box center [383, 269] width 136 height 43
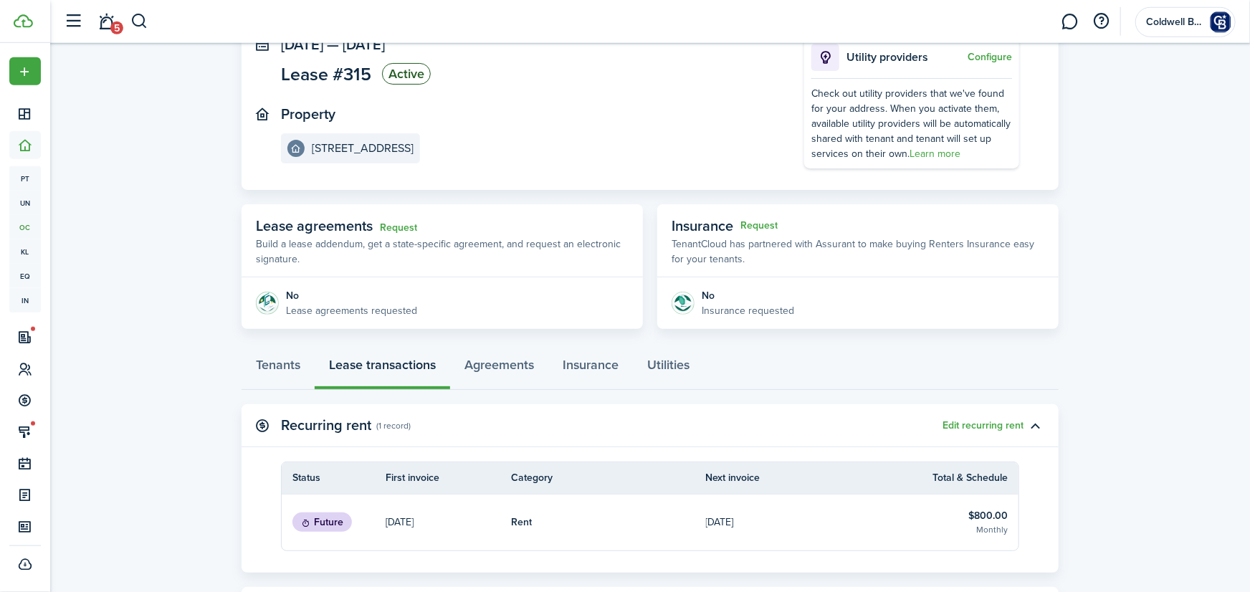
scroll to position [55, 0]
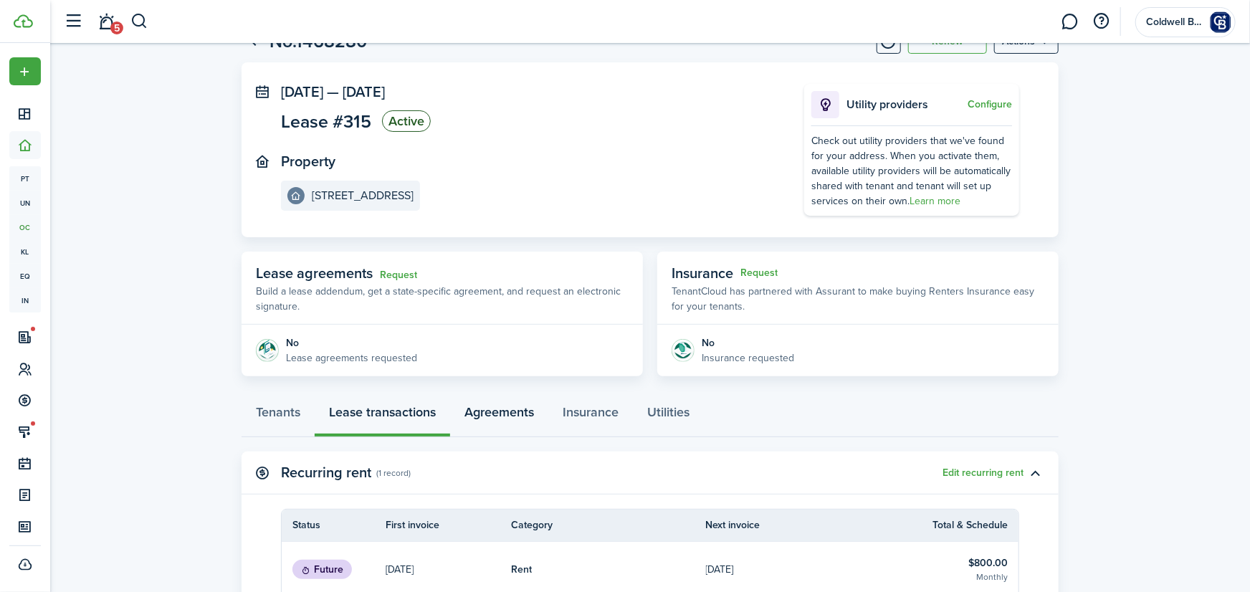
click at [516, 407] on link "Agreements" at bounding box center [499, 415] width 98 height 43
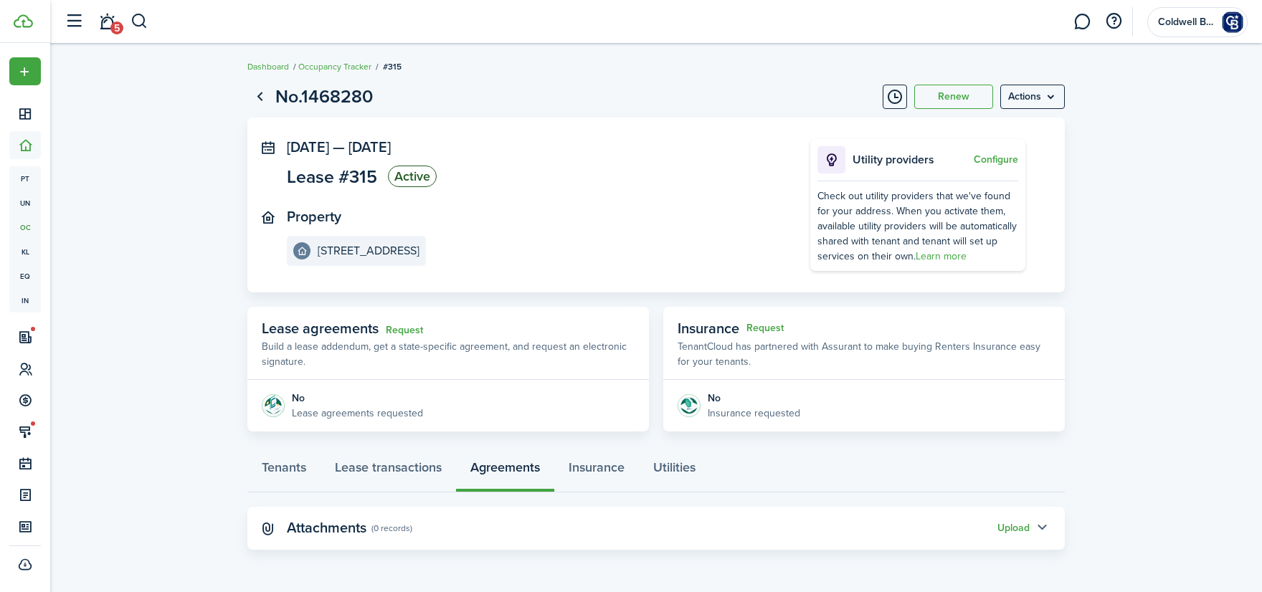
click at [1043, 526] on button "button" at bounding box center [1042, 528] width 24 height 24
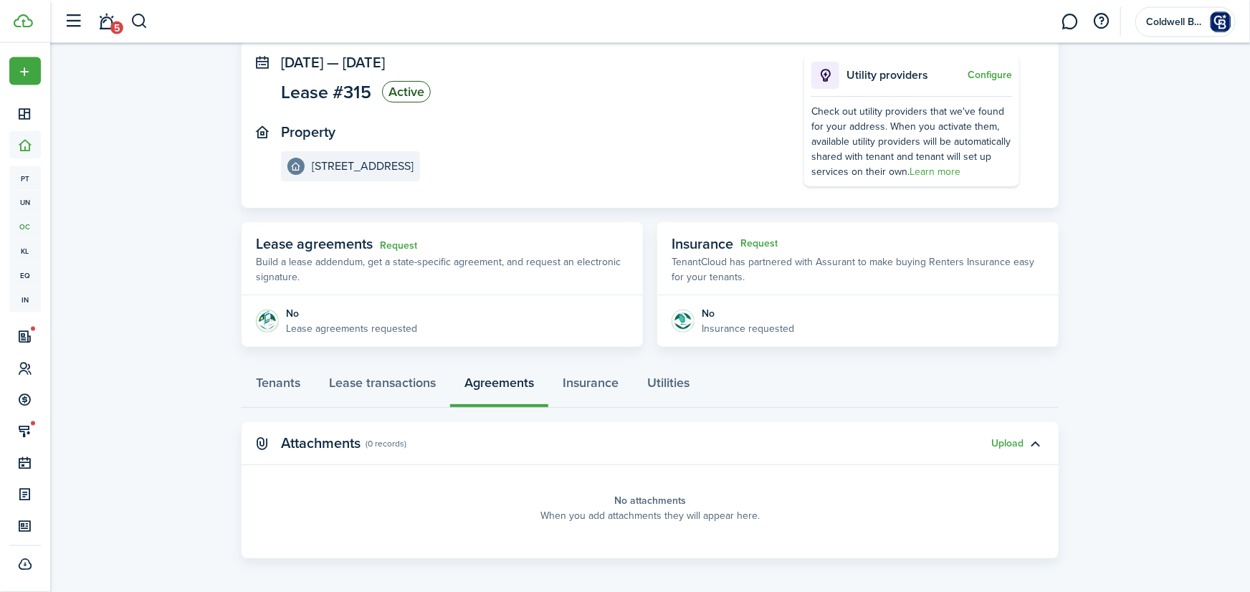
scroll to position [90, 0]
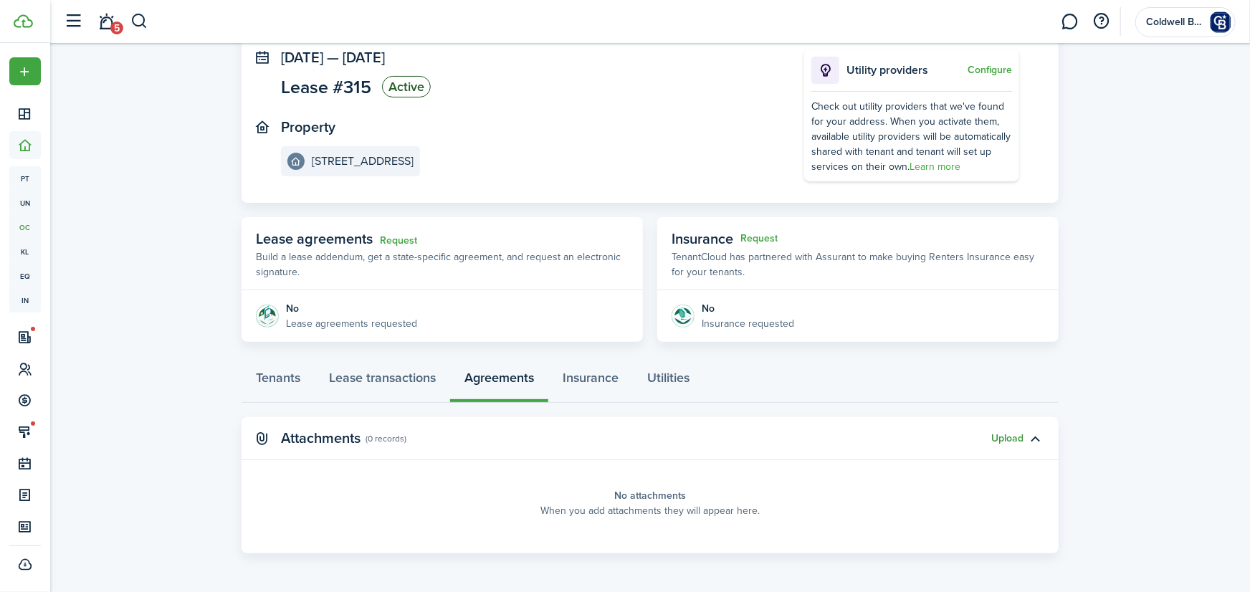
click at [1005, 433] on button "Upload" at bounding box center [1008, 438] width 32 height 11
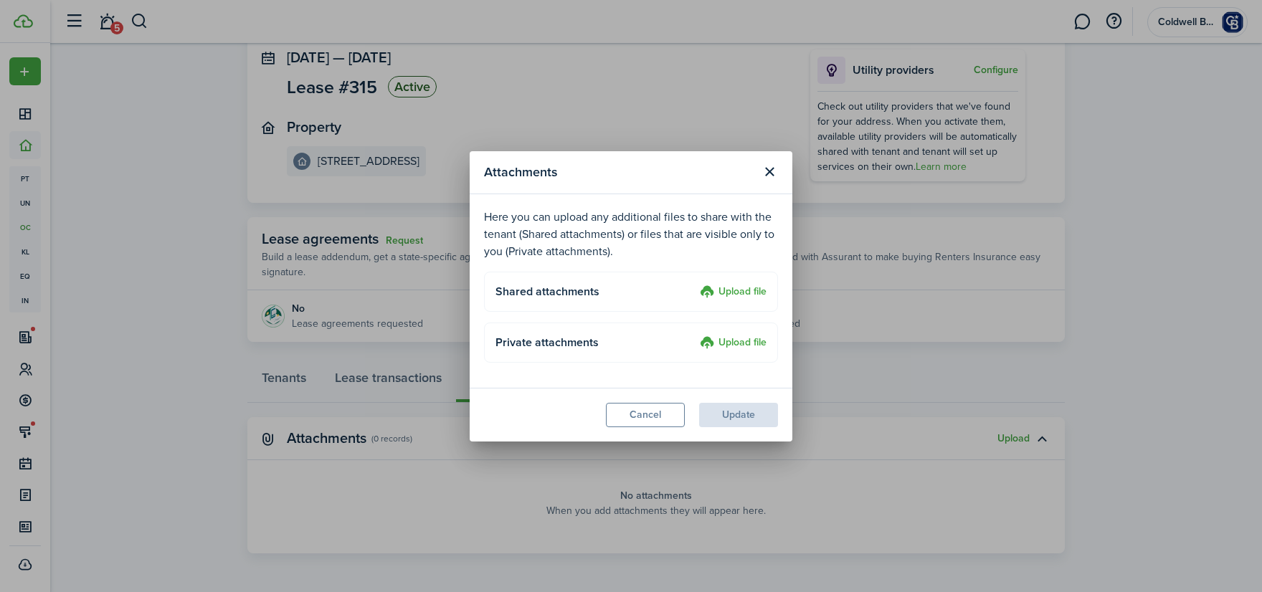
click at [738, 293] on label "Upload file" at bounding box center [733, 292] width 67 height 17
click at [695, 284] on input "Upload file" at bounding box center [695, 284] width 0 height 0
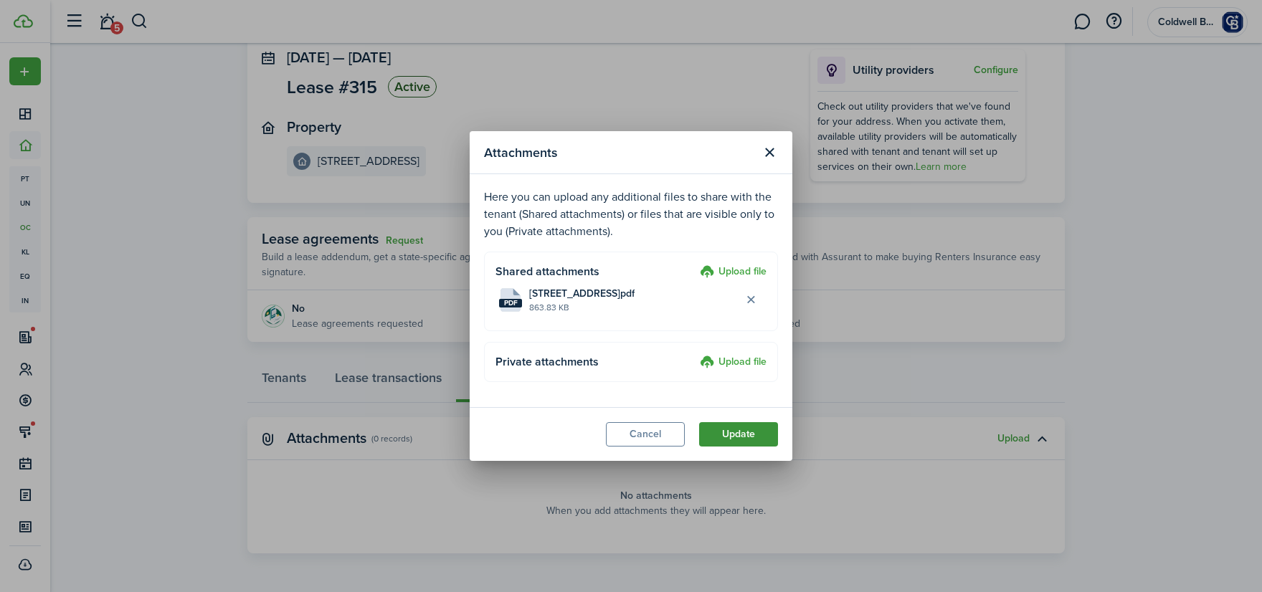
click at [728, 434] on button "Update" at bounding box center [738, 434] width 79 height 24
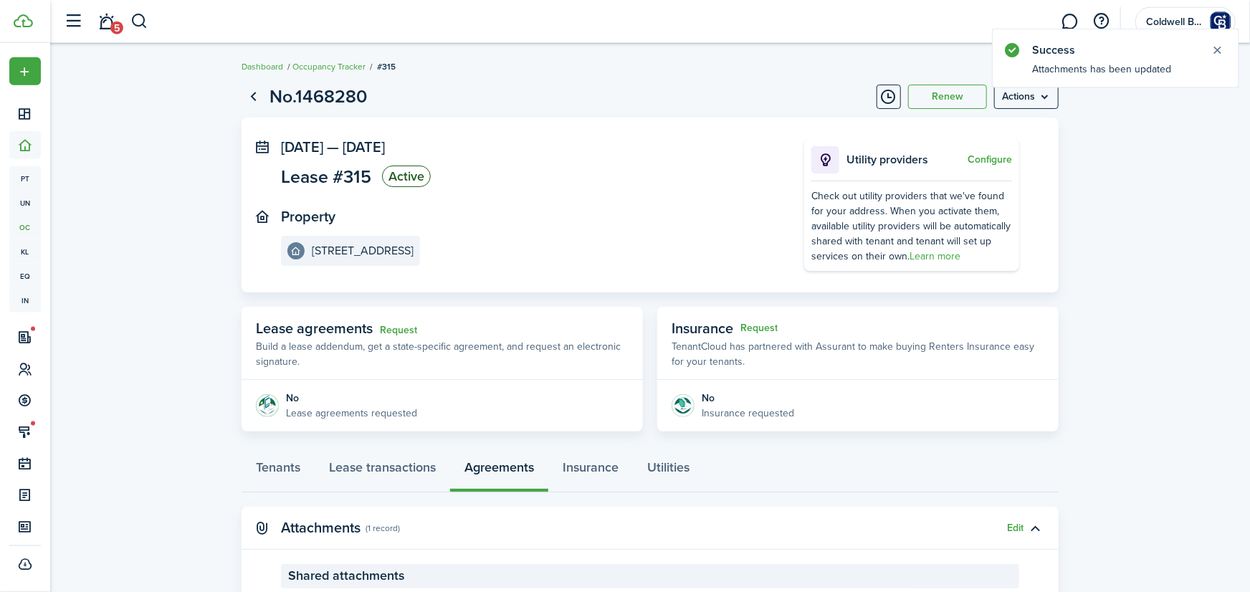
scroll to position [0, 0]
click at [1214, 52] on button "Close notify" at bounding box center [1218, 50] width 20 height 20
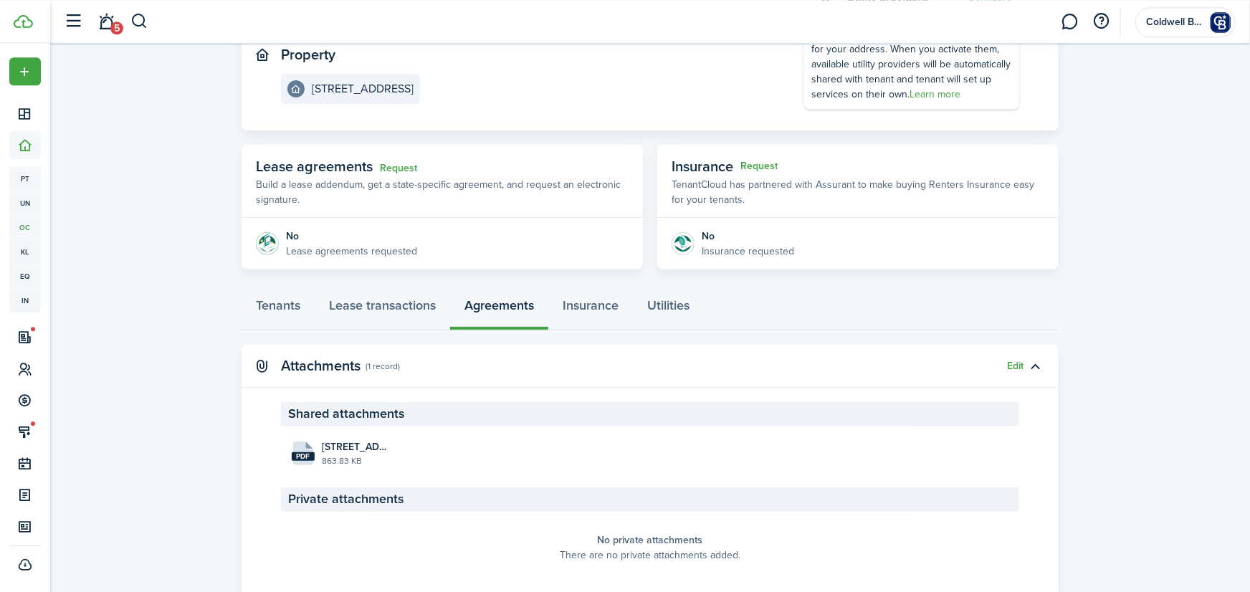
scroll to position [128, 0]
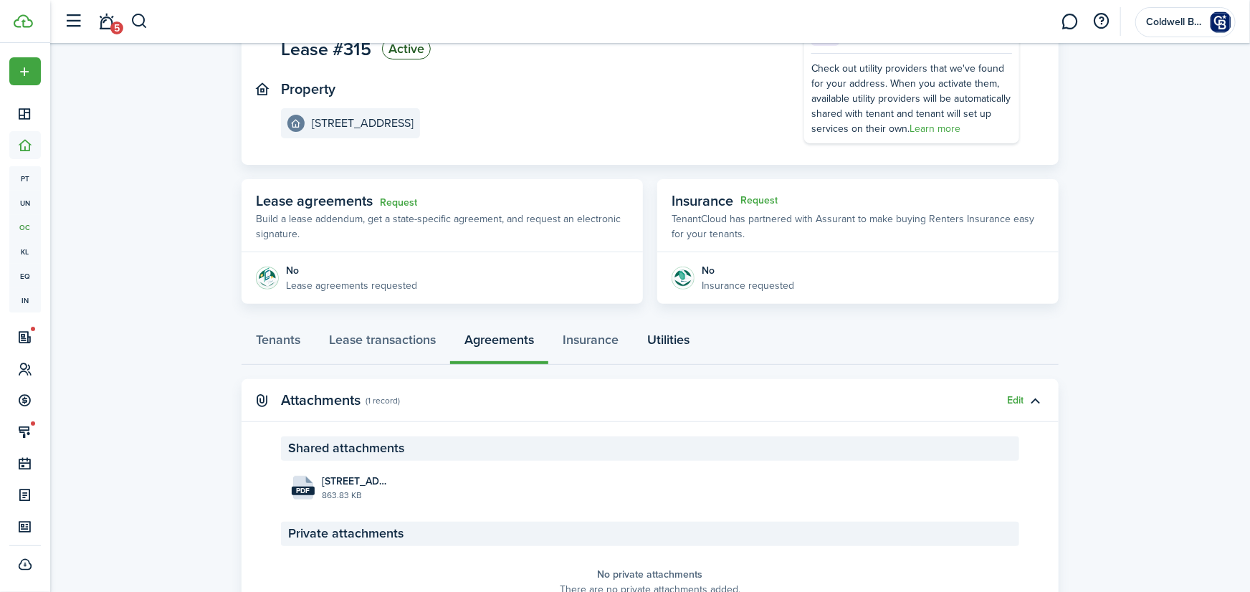
click at [690, 346] on link "Utilities" at bounding box center [668, 343] width 71 height 43
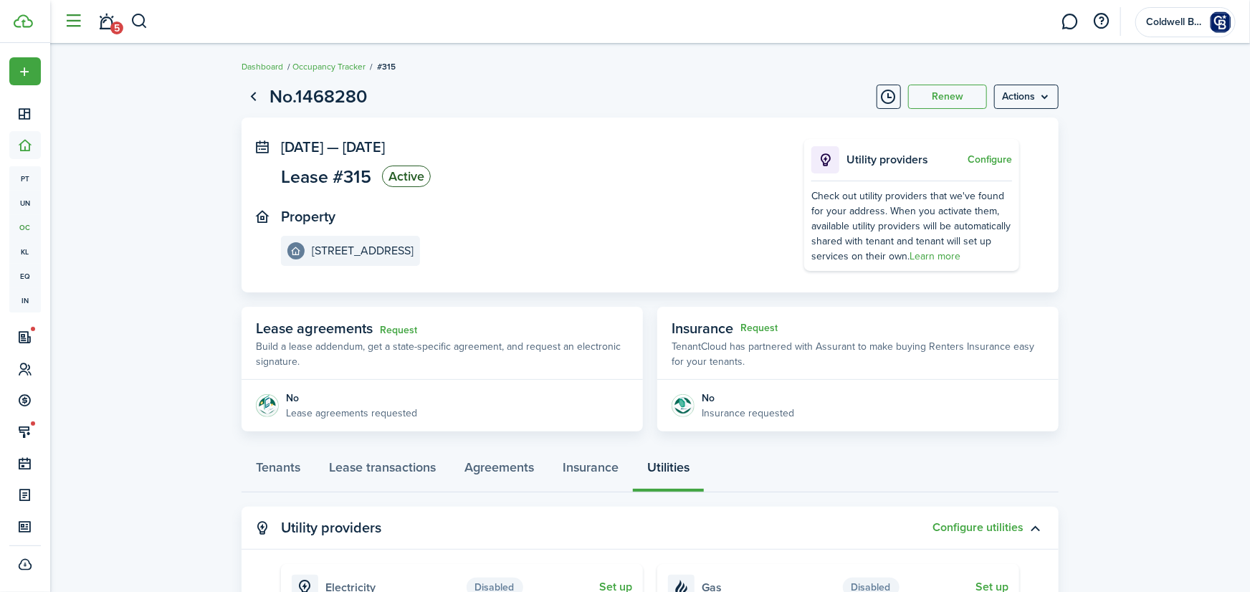
click at [85, 22] on button "button" at bounding box center [73, 21] width 27 height 27
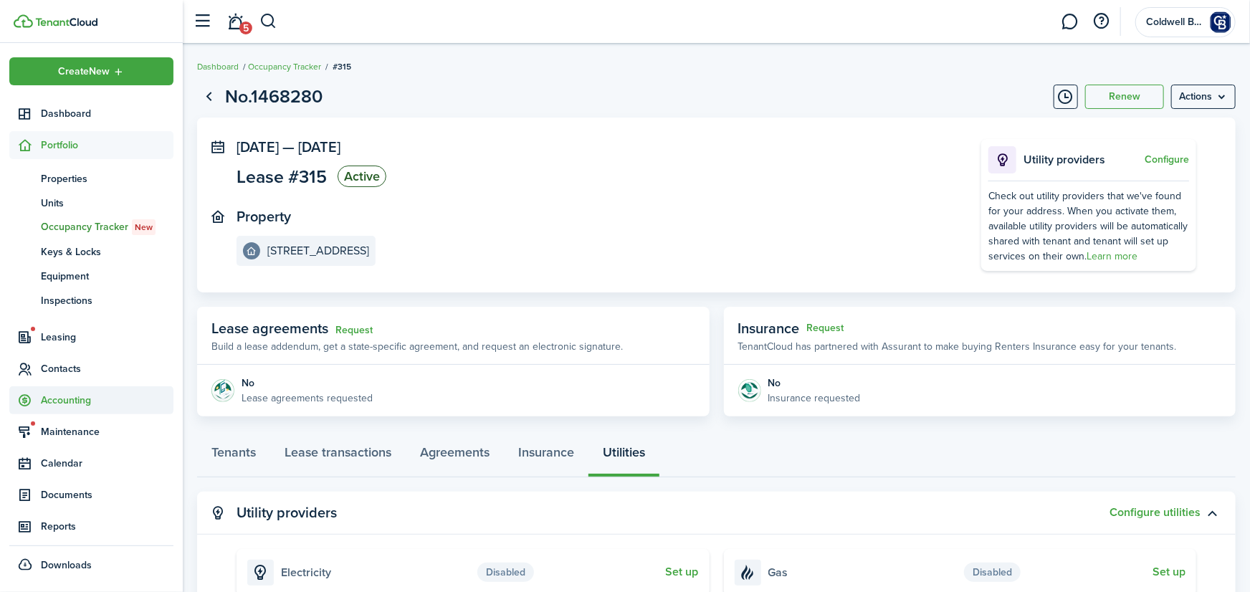
click at [65, 406] on span "Accounting" at bounding box center [107, 400] width 133 height 15
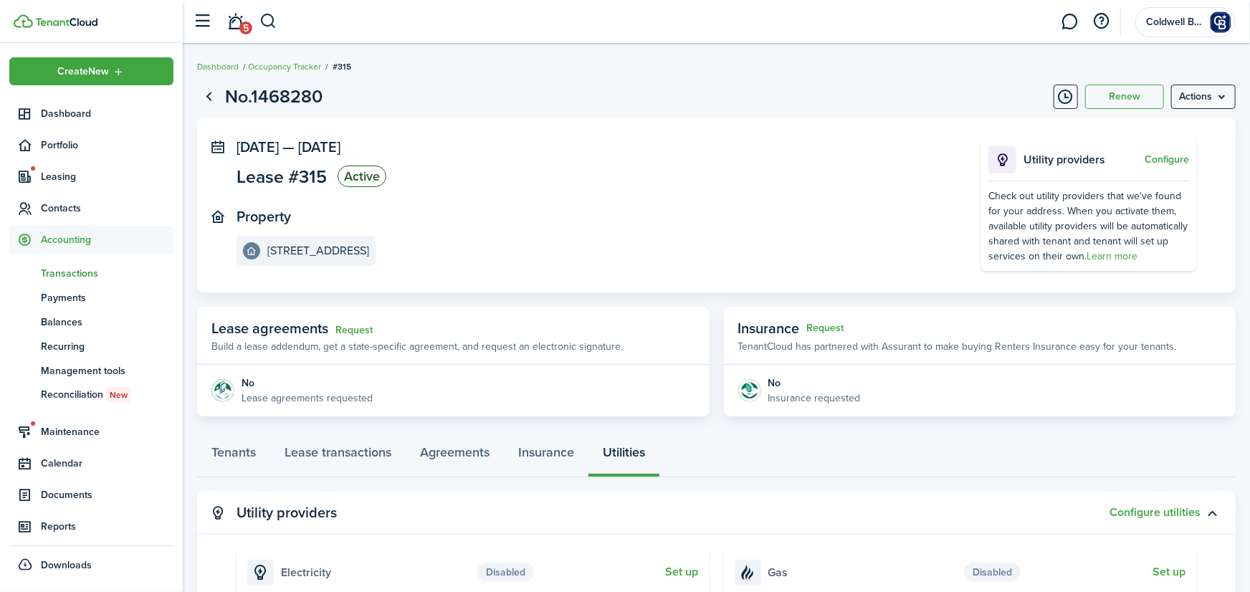
click at [75, 275] on span "Transactions" at bounding box center [107, 273] width 133 height 15
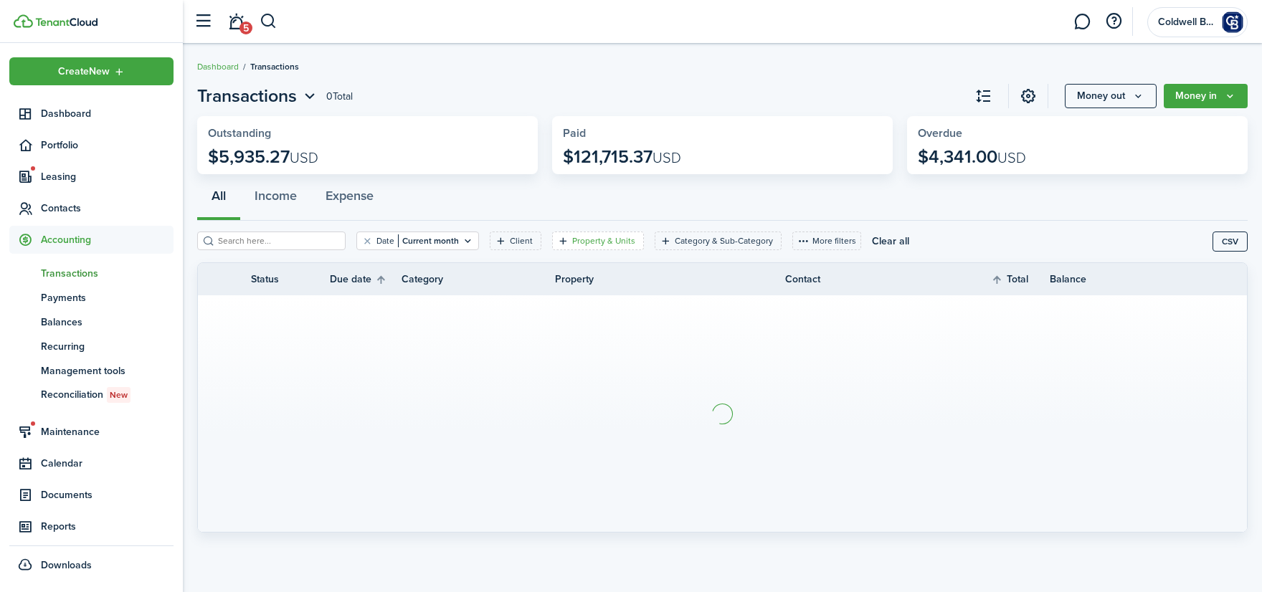
click at [591, 241] on filter-tag-label "Property & Units" at bounding box center [603, 240] width 63 height 13
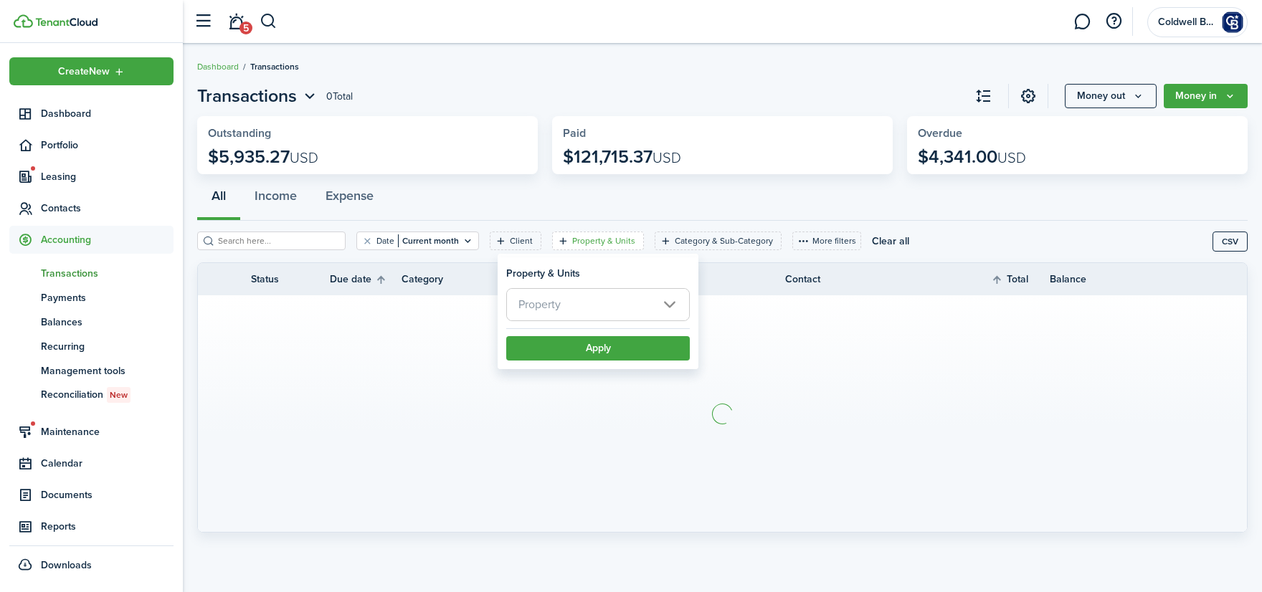
click at [573, 303] on span "Property" at bounding box center [598, 305] width 182 height 32
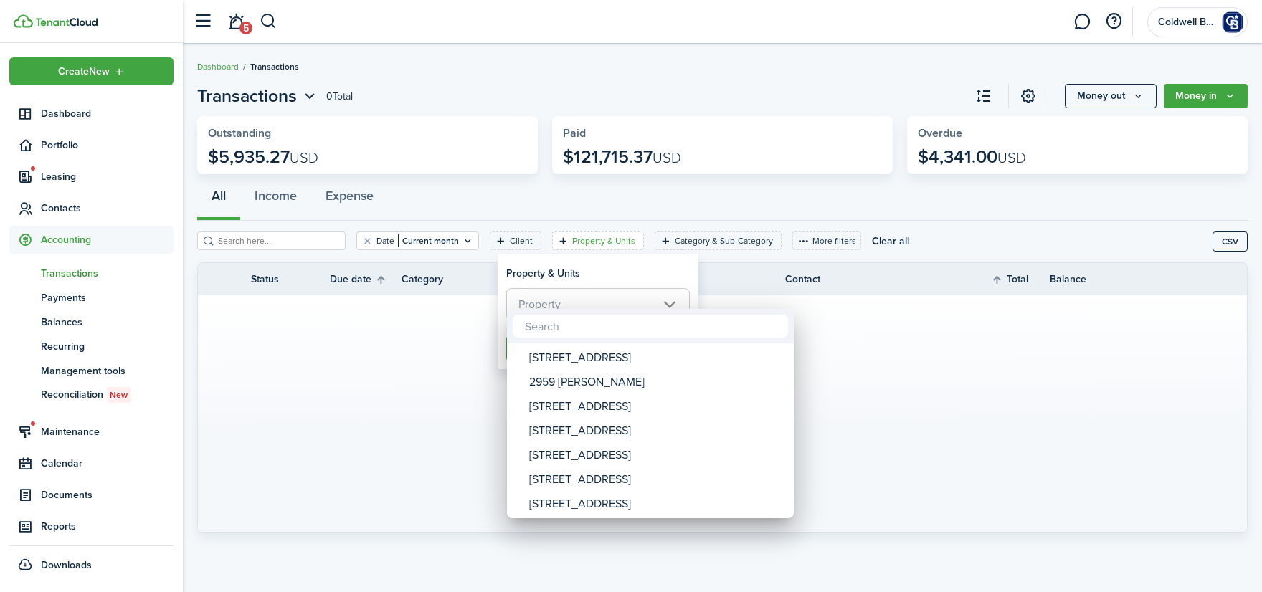
click at [574, 326] on input "text" at bounding box center [650, 326] width 275 height 23
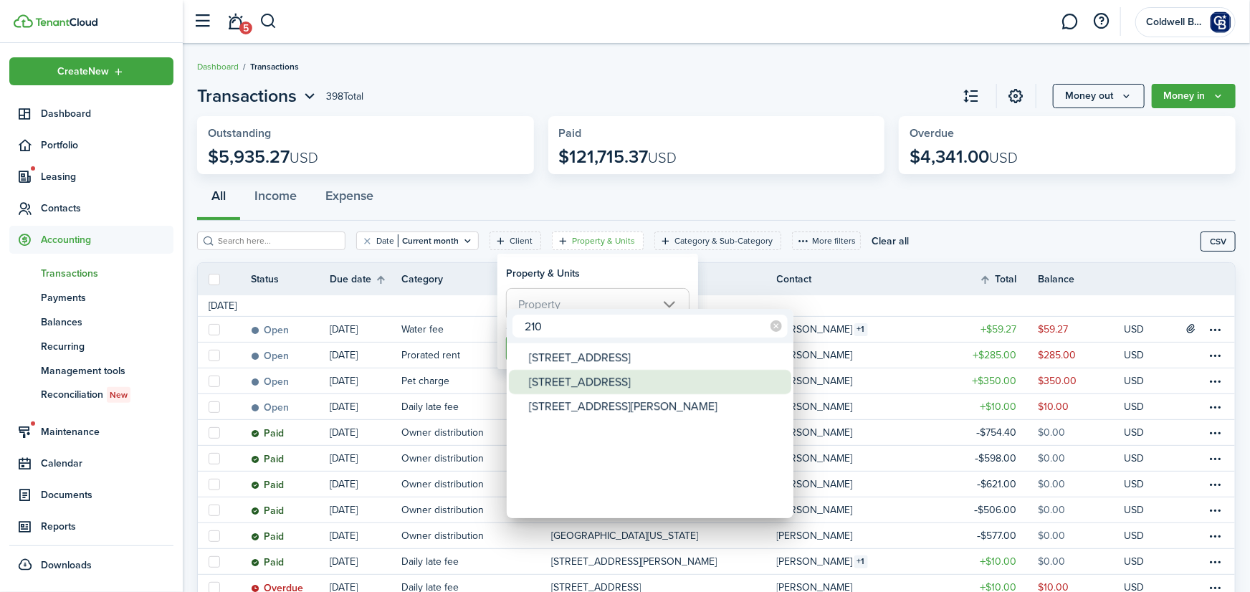
type input "210"
click at [581, 383] on div "[STREET_ADDRESS]" at bounding box center [656, 382] width 254 height 24
type input "[STREET_ADDRESS]"
click at [622, 275] on div at bounding box center [625, 296] width 1480 height 822
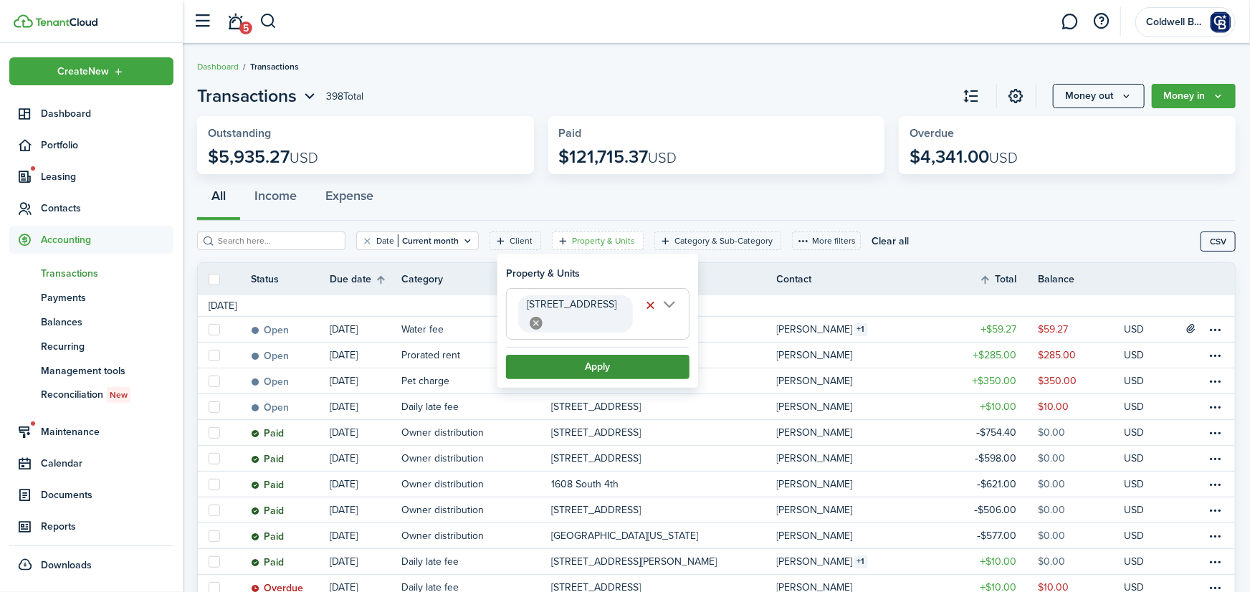
click at [612, 355] on button "Apply" at bounding box center [598, 367] width 184 height 24
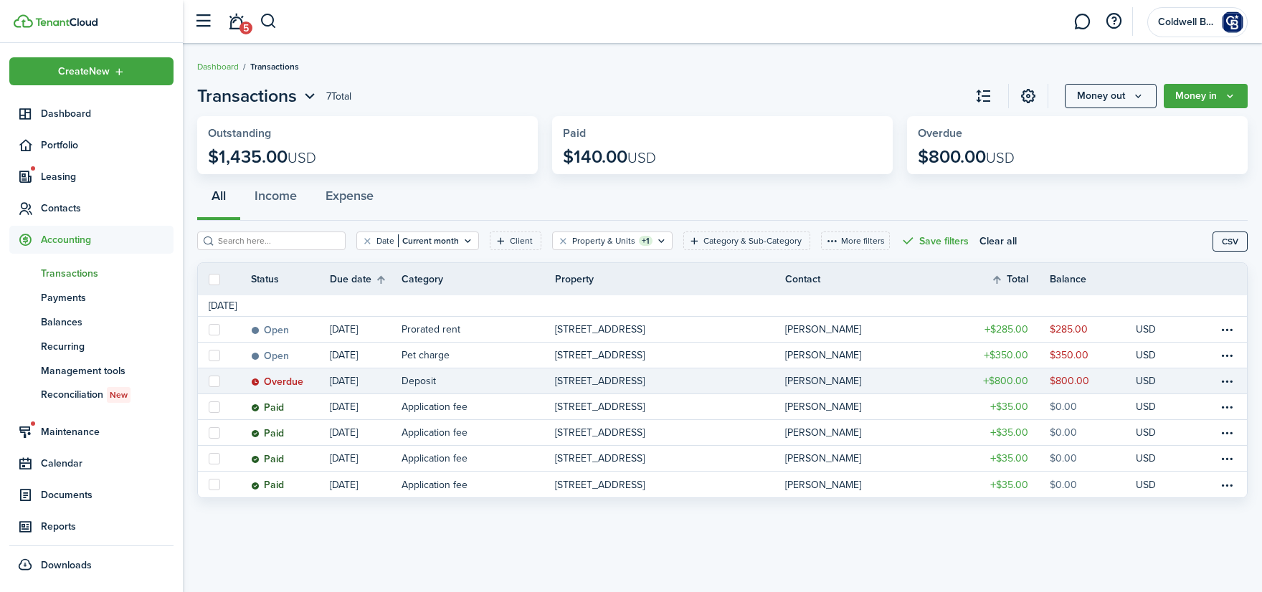
click at [214, 381] on label at bounding box center [214, 381] width 11 height 11
click at [209, 381] on input "checkbox" at bounding box center [208, 381] width 1 height 1
checkbox input "true"
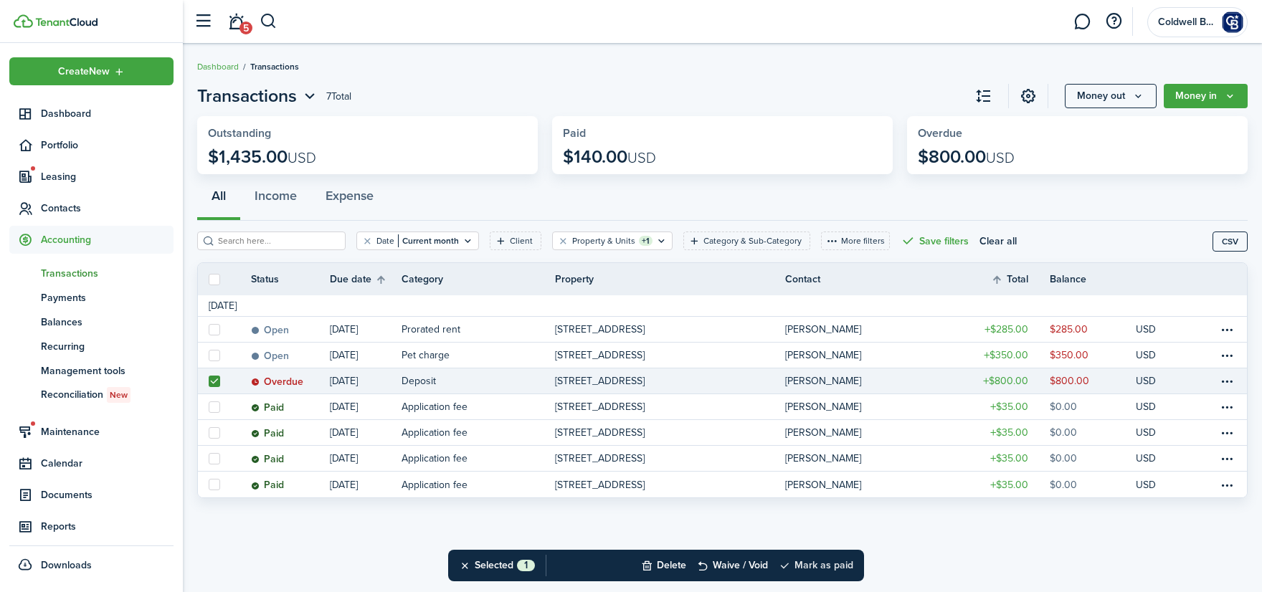
click at [817, 561] on button "Mark as paid" at bounding box center [816, 566] width 75 height 32
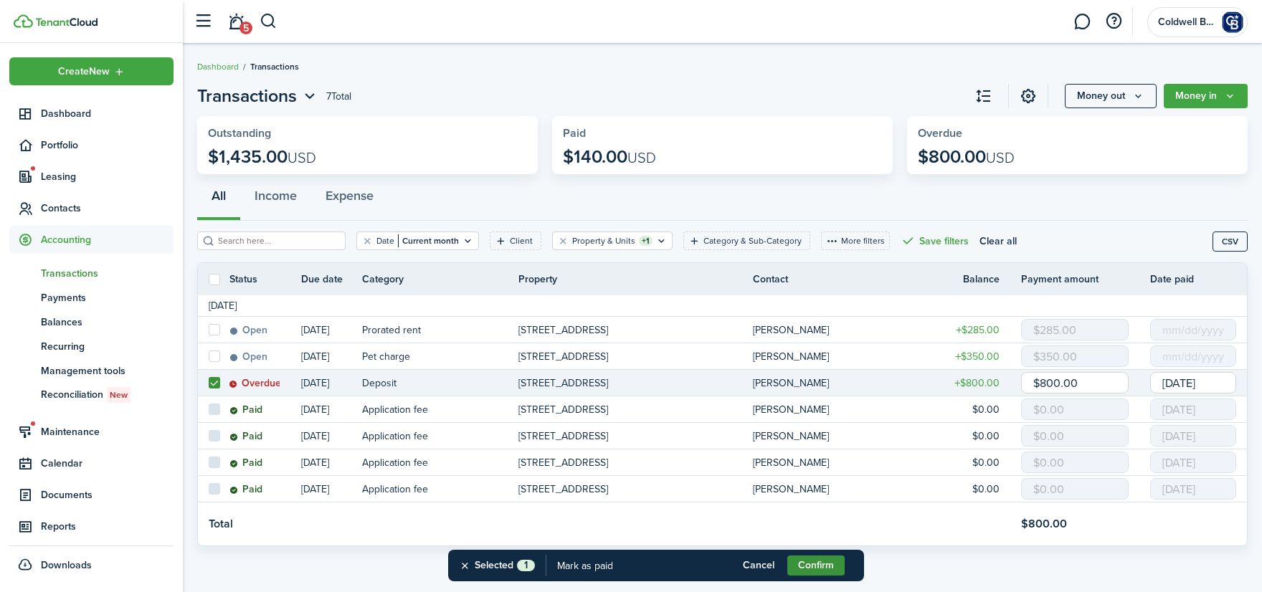
click at [822, 566] on button "Confirm" at bounding box center [815, 566] width 57 height 20
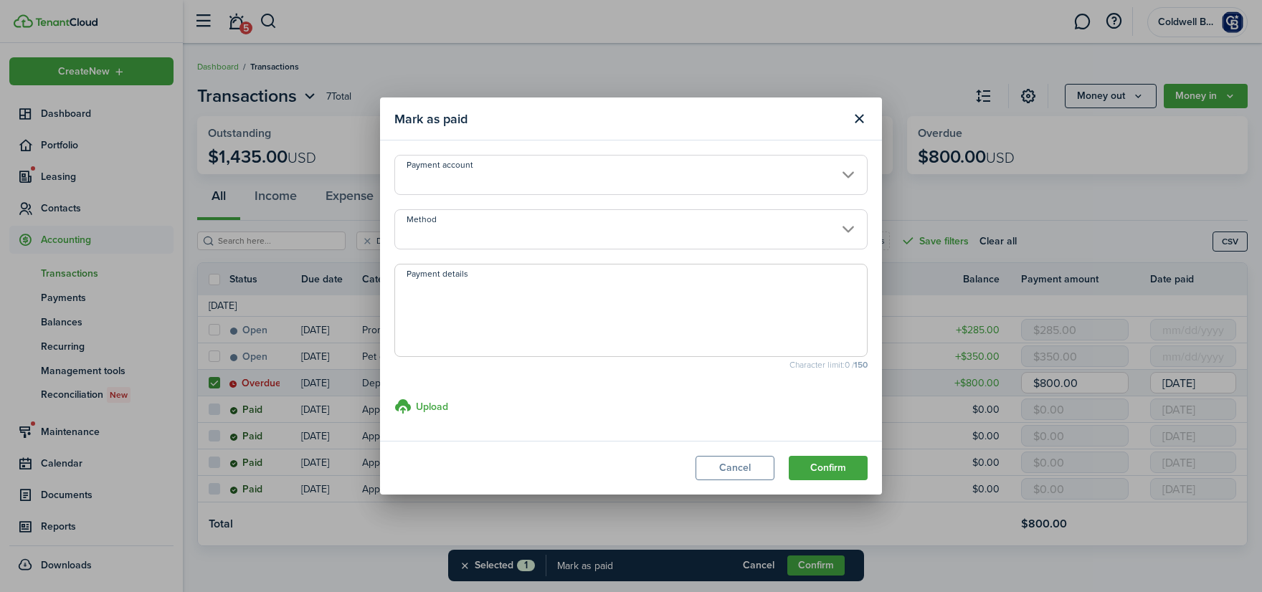
click at [518, 178] on input "Payment account" at bounding box center [630, 175] width 473 height 40
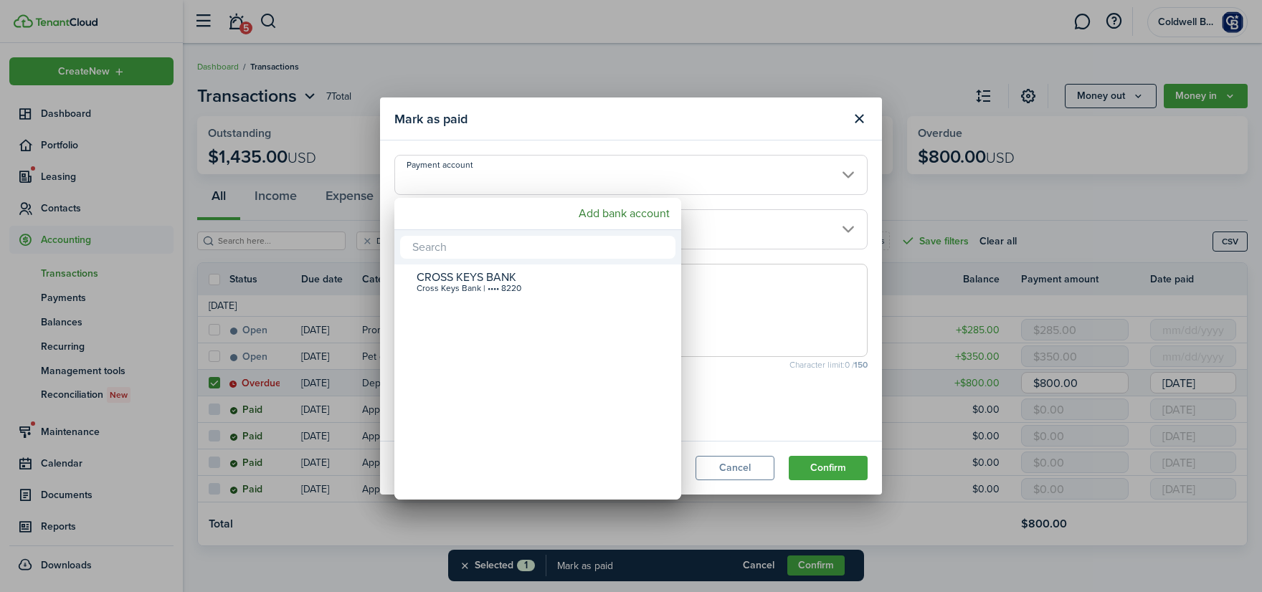
click at [531, 173] on div at bounding box center [630, 296] width 1491 height 822
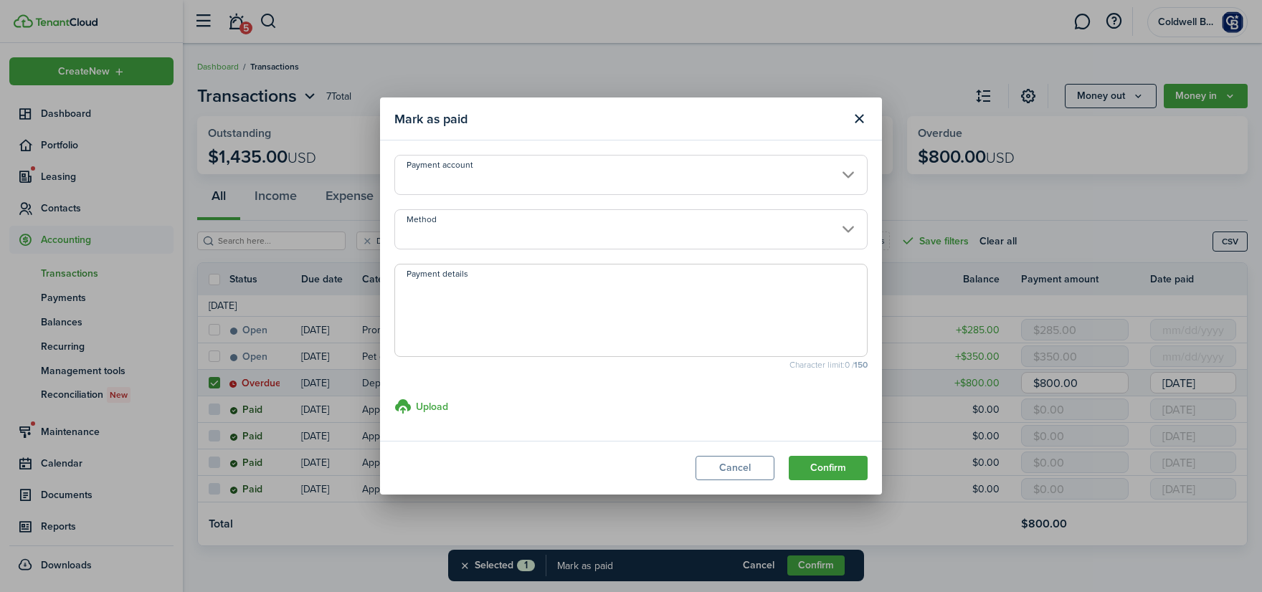
click at [511, 229] on input "Method" at bounding box center [630, 229] width 473 height 40
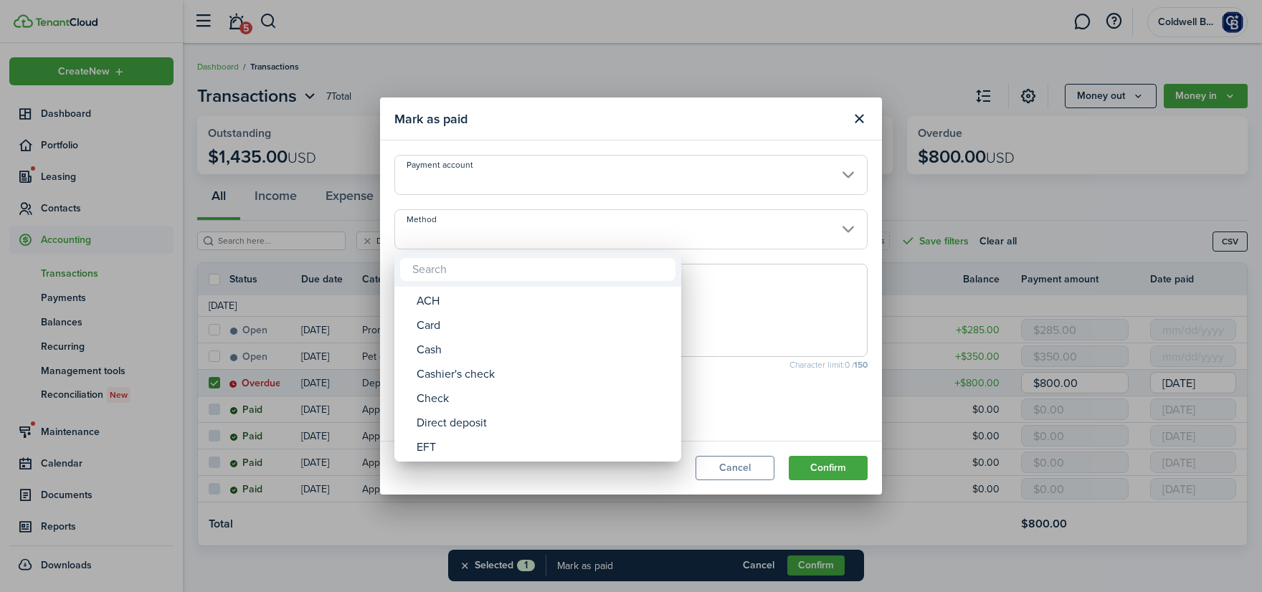
click at [511, 227] on div at bounding box center [630, 296] width 1491 height 822
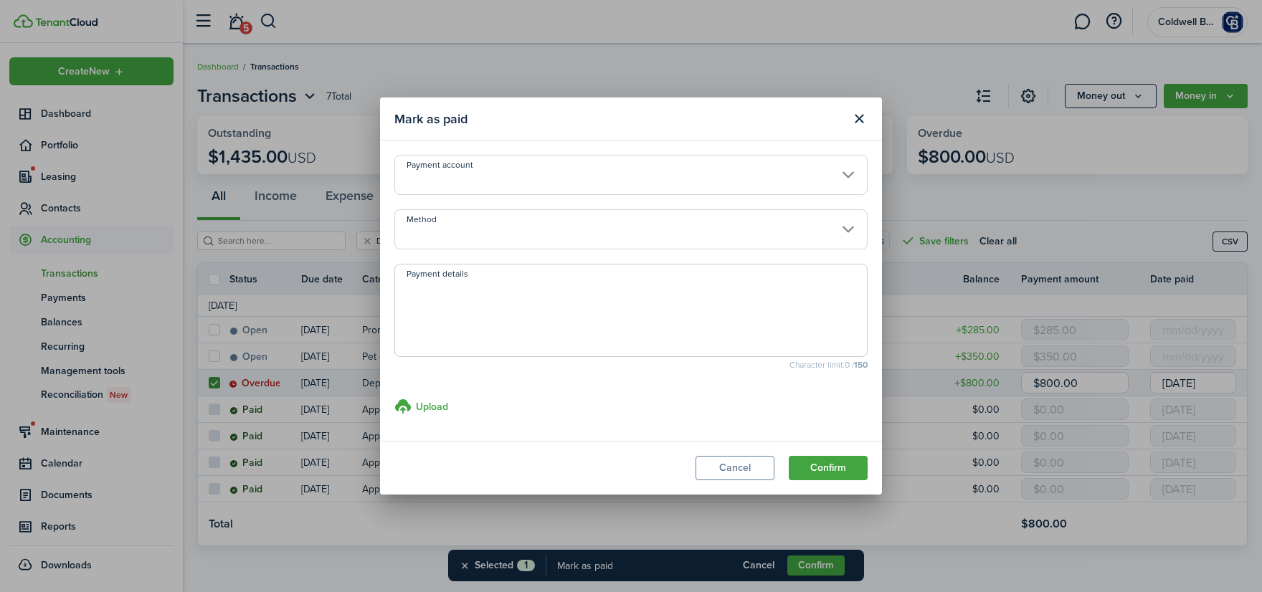
click at [475, 294] on textarea "Payment details" at bounding box center [631, 314] width 472 height 69
click at [837, 465] on button "Confirm" at bounding box center [828, 468] width 79 height 24
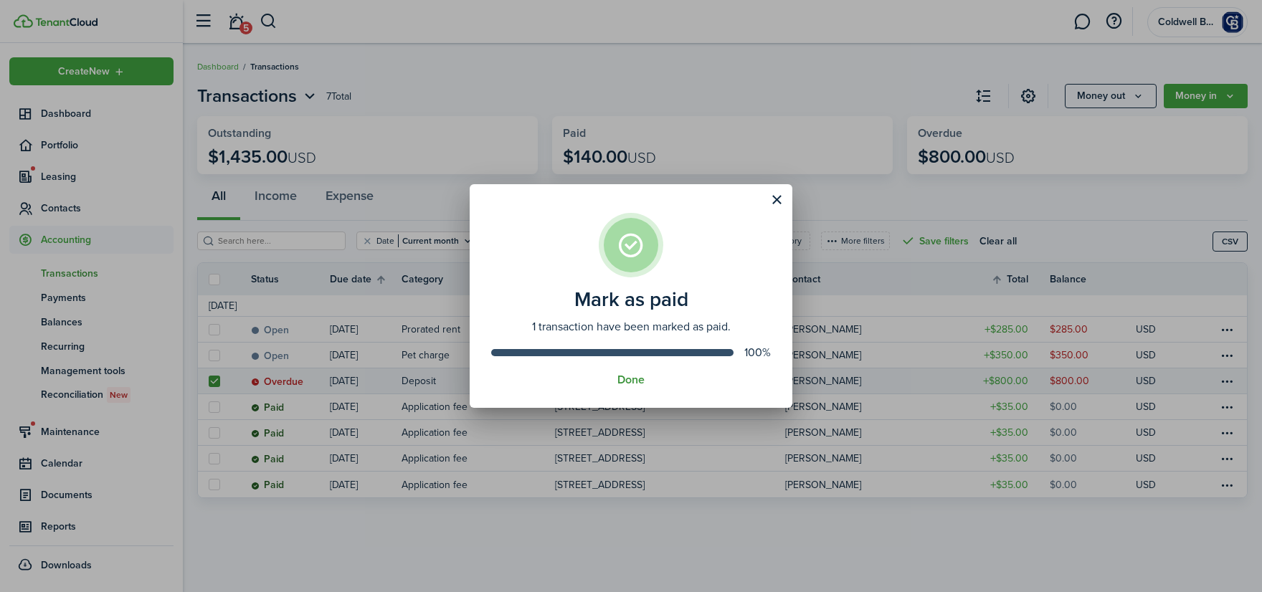
click at [628, 377] on button "Done" at bounding box center [630, 380] width 27 height 13
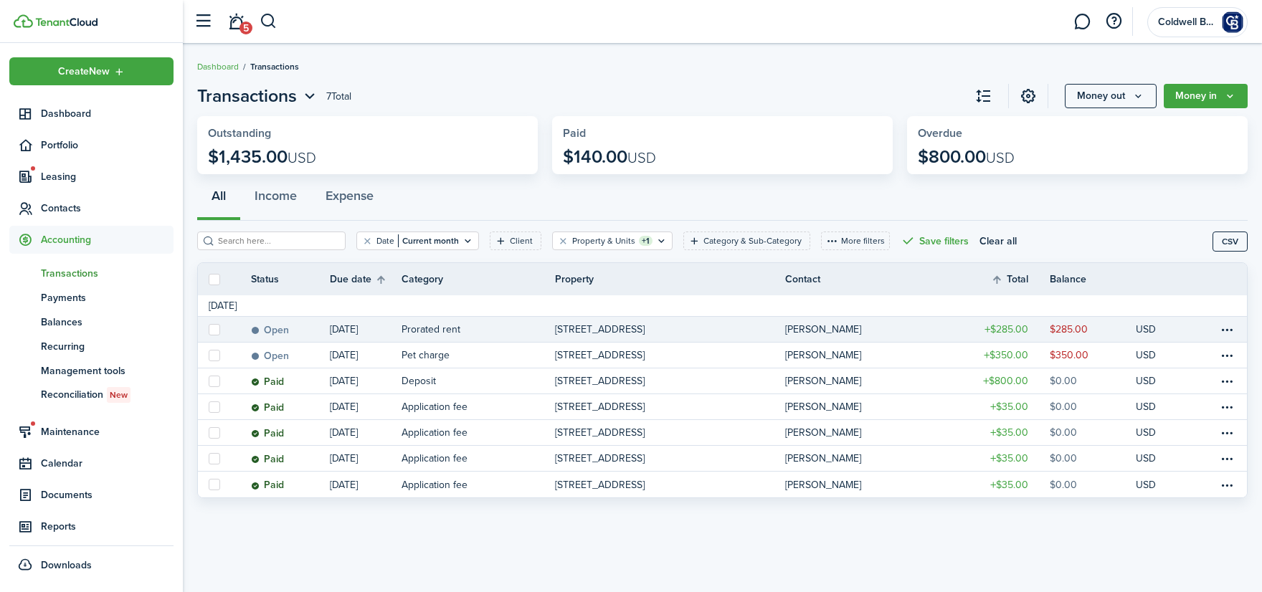
click at [424, 328] on table-info-title "Prorated rent" at bounding box center [430, 329] width 59 height 15
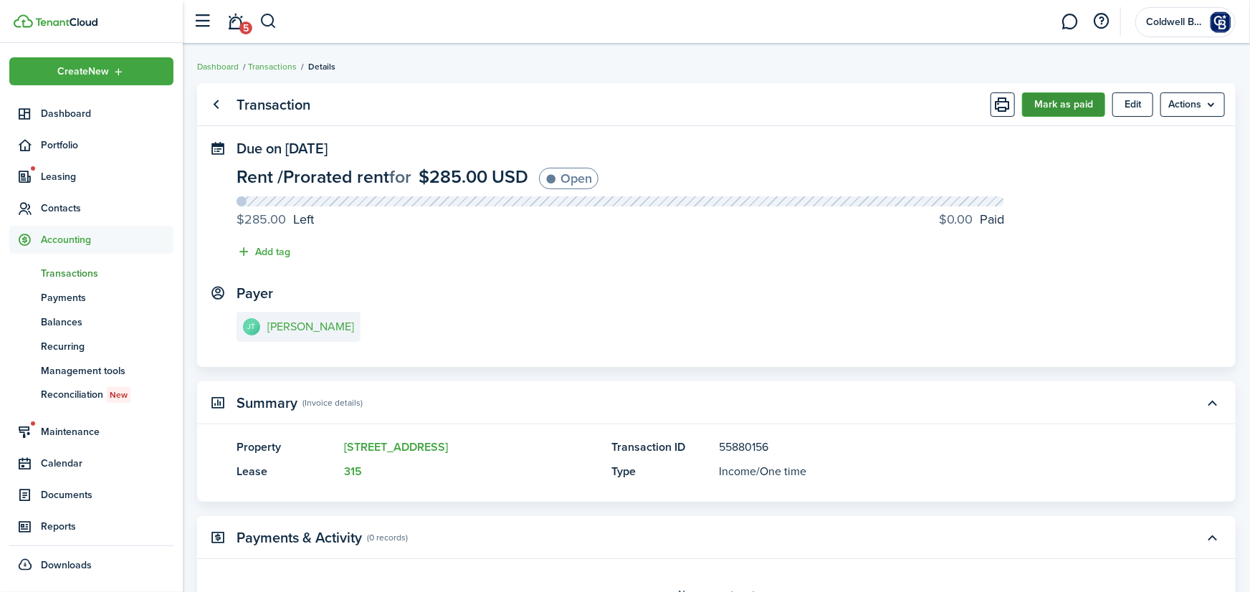
click at [1058, 103] on button "Mark as paid" at bounding box center [1063, 104] width 83 height 24
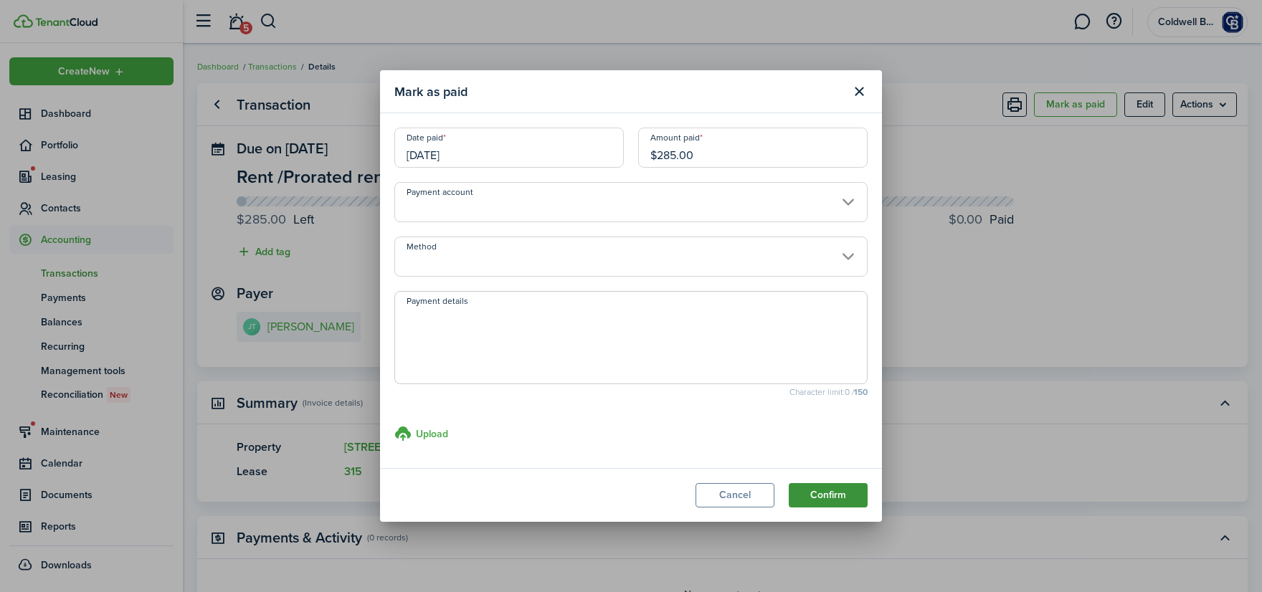
click at [819, 490] on button "Confirm" at bounding box center [828, 495] width 79 height 24
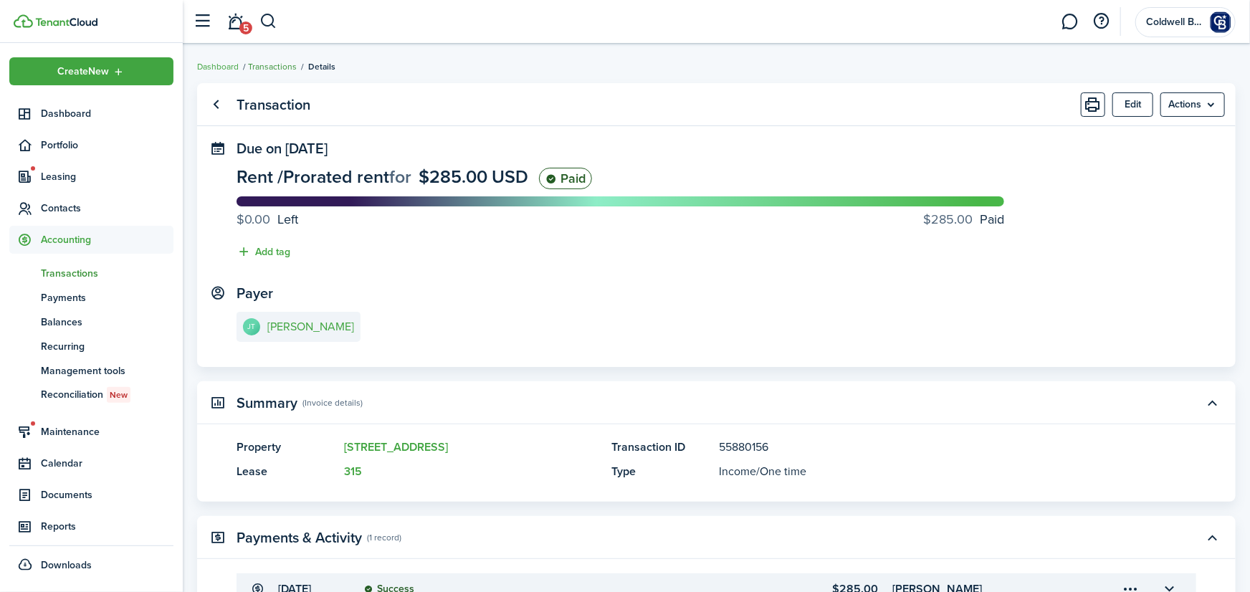
click at [265, 62] on link "Transactions" at bounding box center [272, 66] width 49 height 13
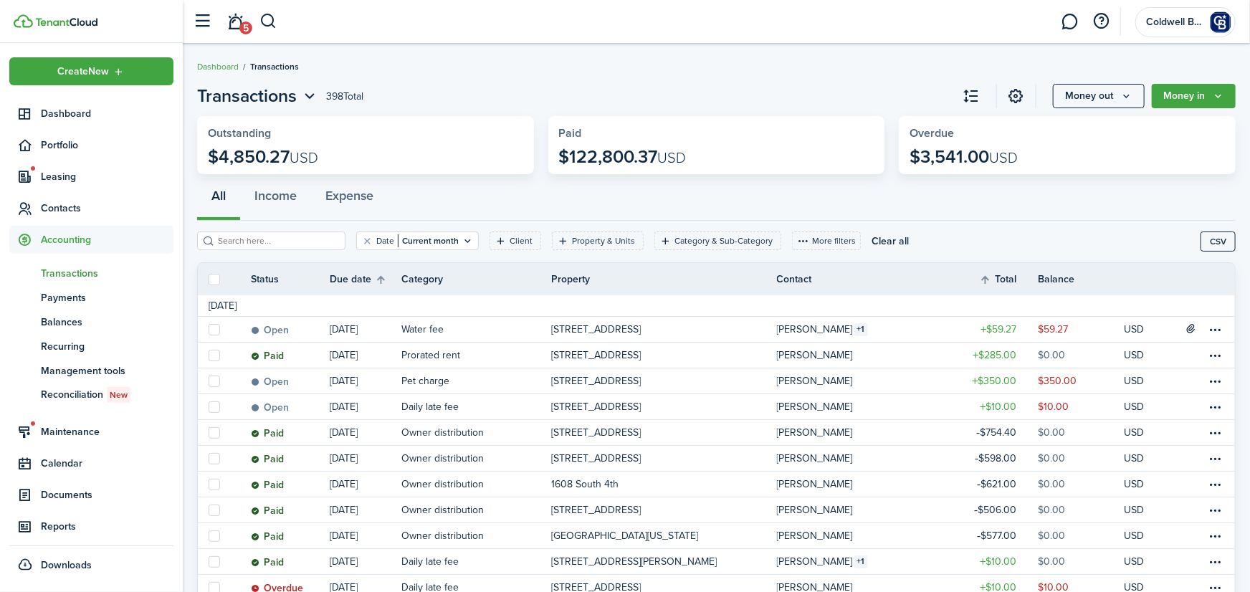
click at [596, 232] on filter-with-custom-content-wrapper "Date Current month Client Property & Units Category & Sub-Category More filters…" at bounding box center [716, 242] width 1039 height 42
click at [596, 244] on filter-tag-label "Property & Units" at bounding box center [603, 240] width 63 height 13
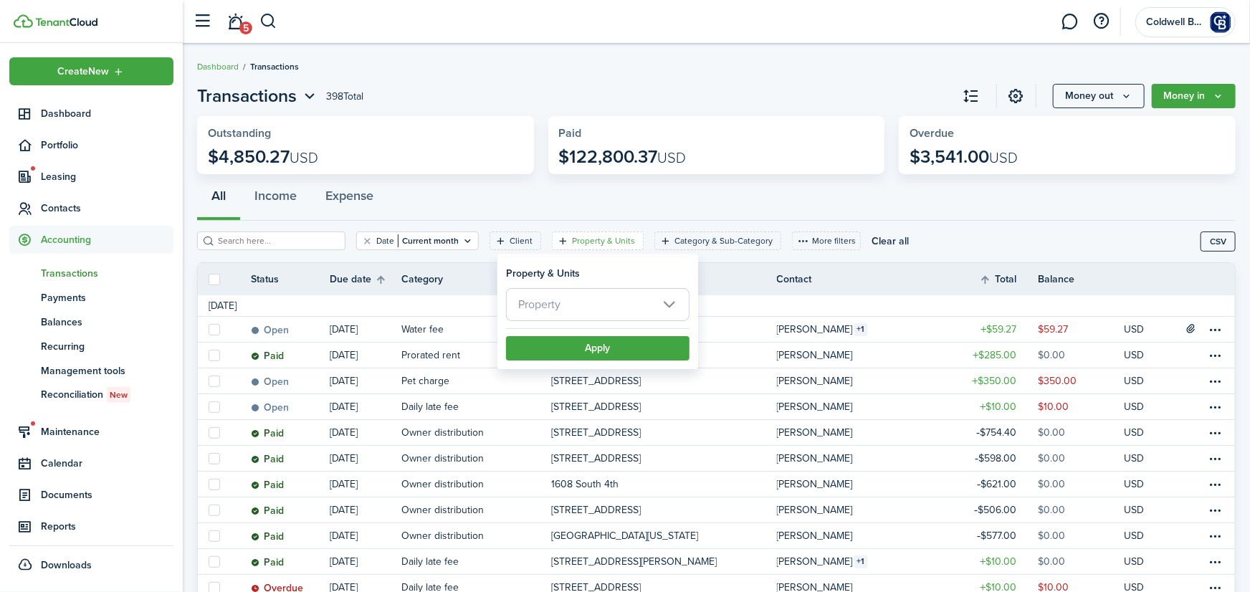
click at [577, 293] on span "Property" at bounding box center [598, 305] width 182 height 32
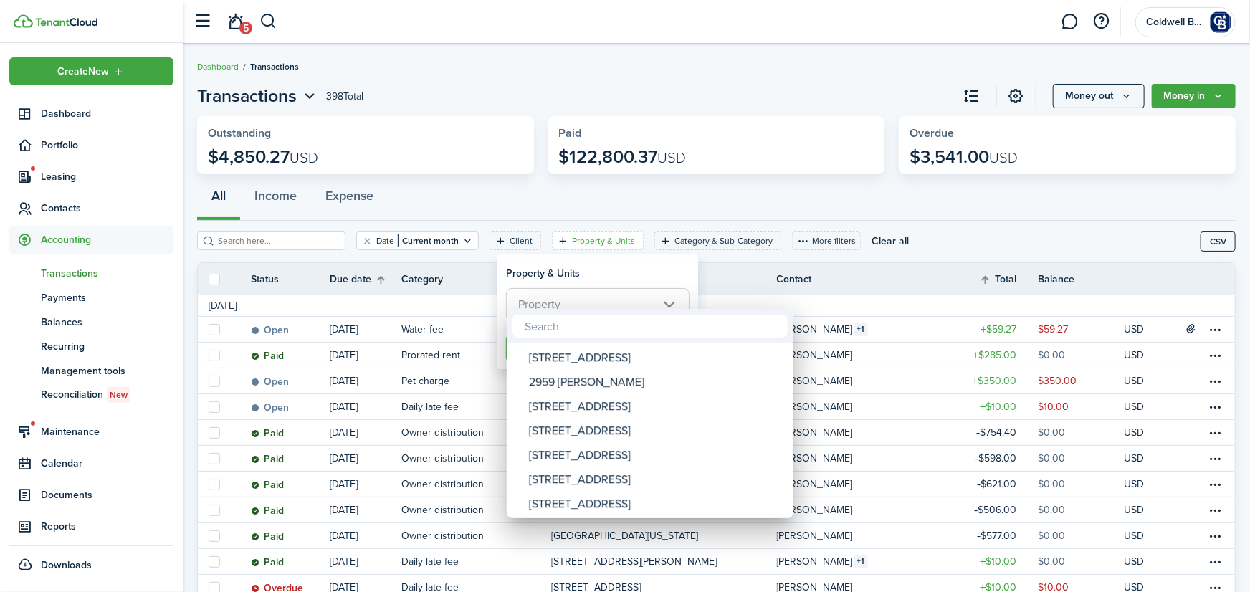
click at [569, 331] on input "text" at bounding box center [650, 326] width 275 height 23
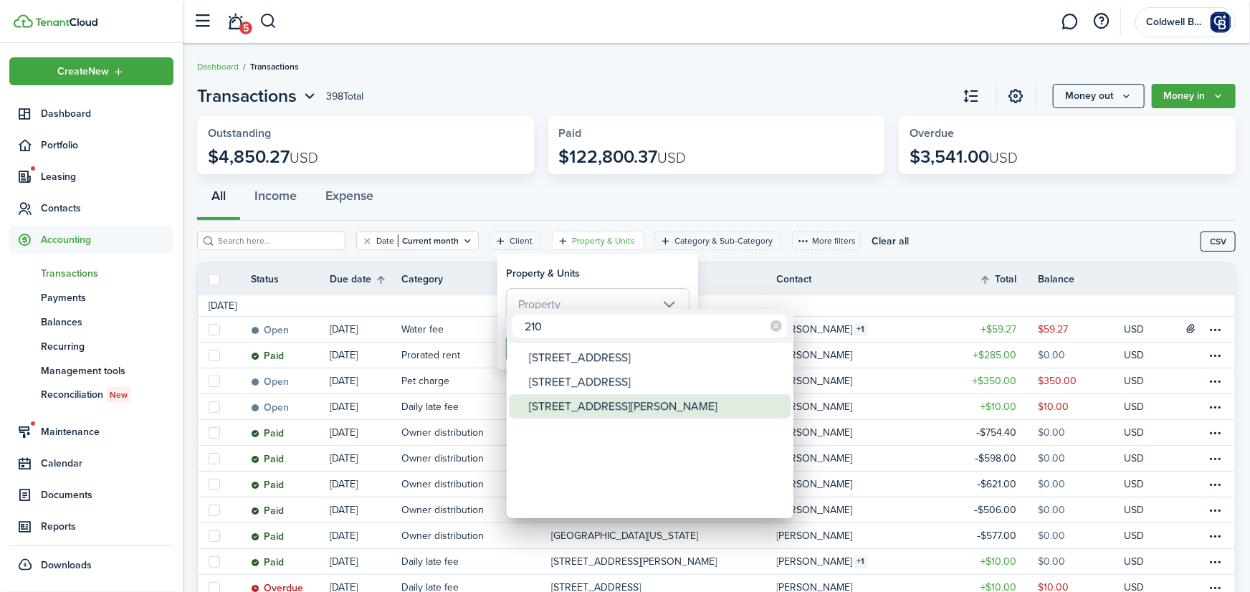
type input "210"
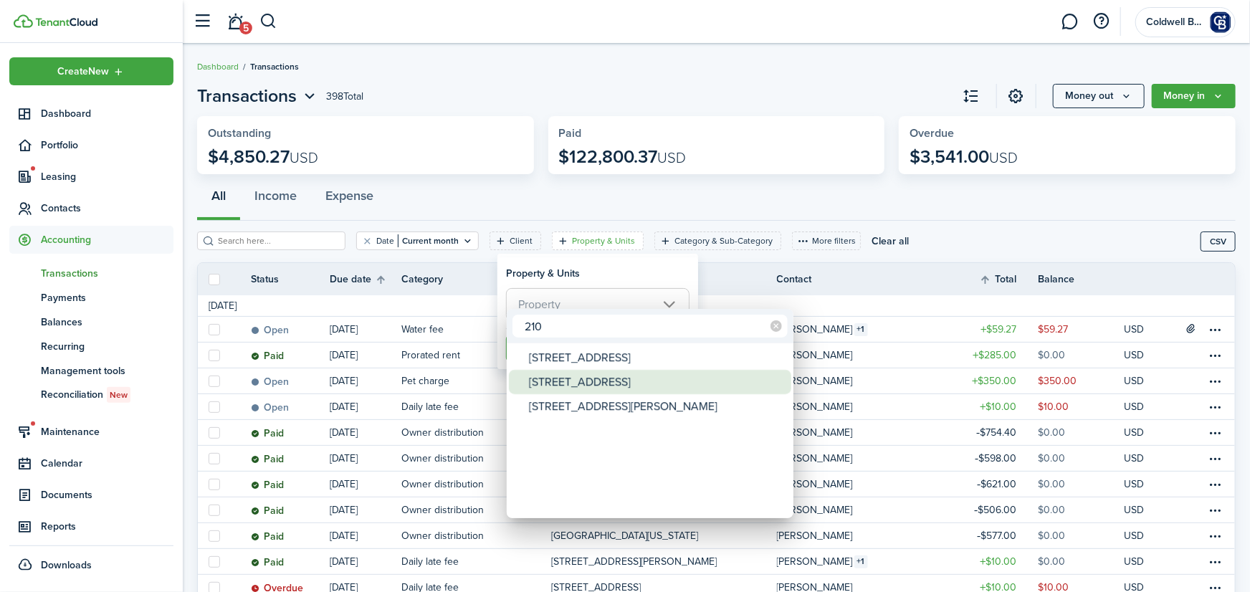
click at [574, 386] on div "[STREET_ADDRESS]" at bounding box center [656, 382] width 254 height 24
type input "[STREET_ADDRESS]"
click at [596, 262] on div at bounding box center [625, 296] width 1480 height 822
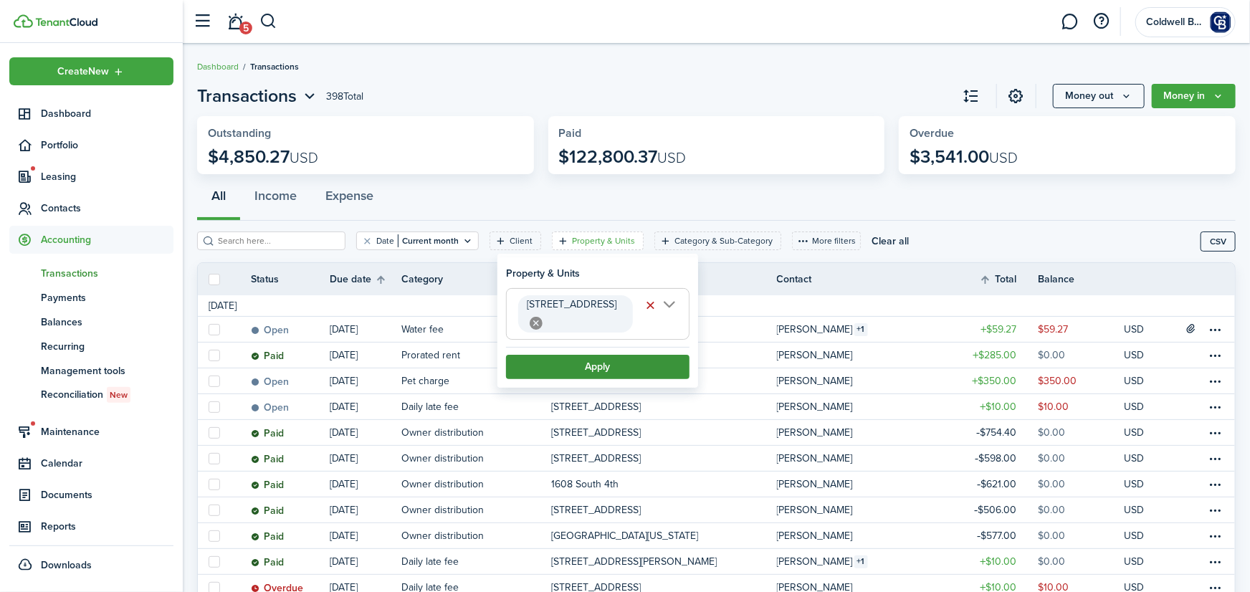
click at [582, 356] on button "Apply" at bounding box center [598, 367] width 184 height 24
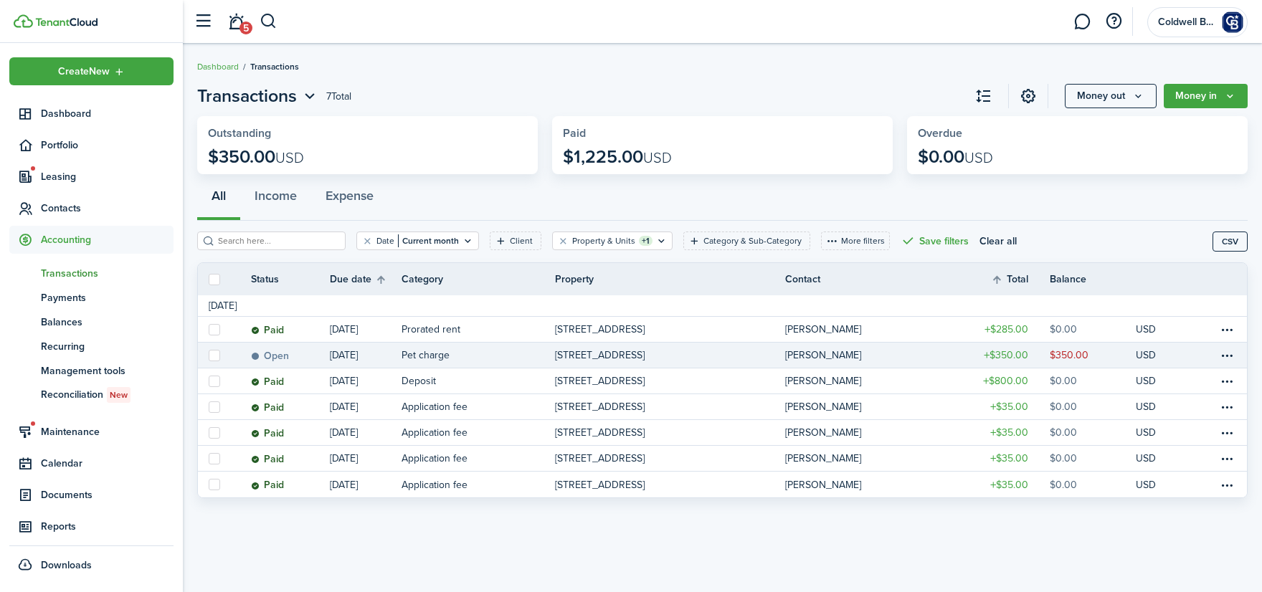
click at [422, 353] on table-info-title "Pet charge" at bounding box center [425, 355] width 48 height 15
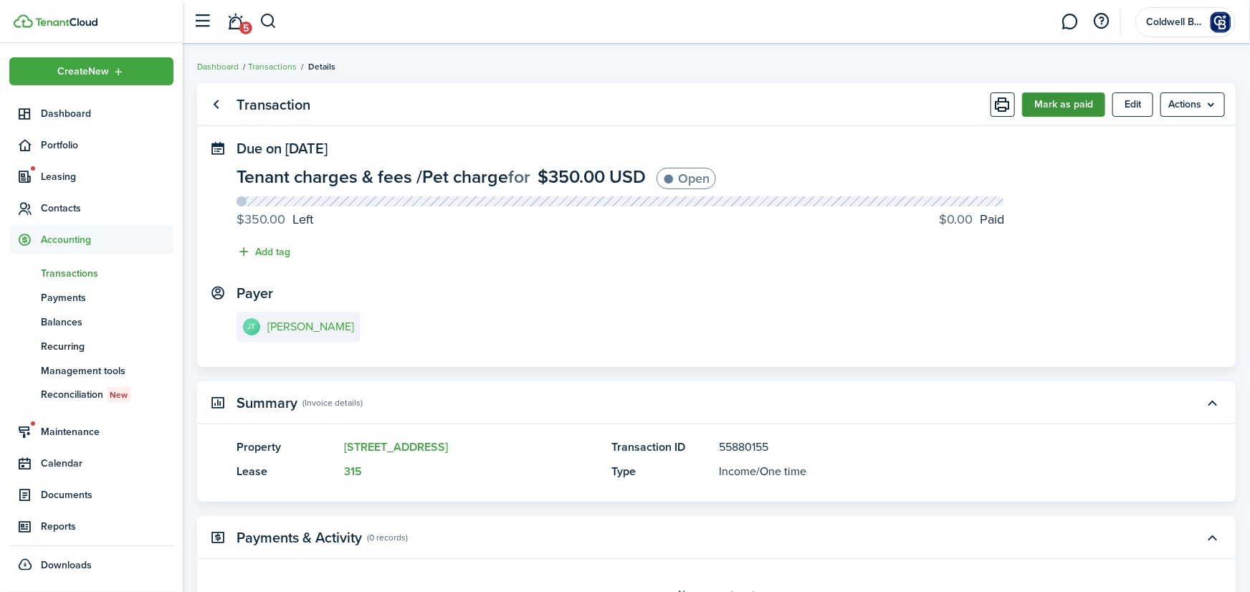
click at [1060, 101] on button "Mark as paid" at bounding box center [1063, 104] width 83 height 24
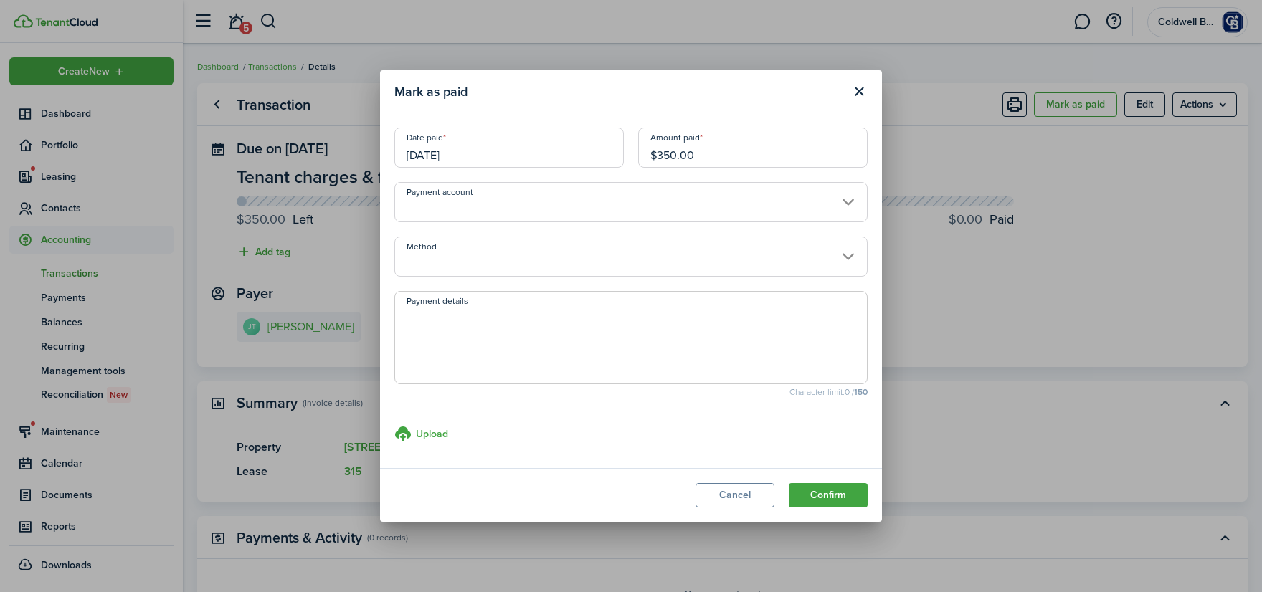
drag, startPoint x: 740, startPoint y: 156, endPoint x: 573, endPoint y: 168, distance: 167.5
click at [638, 168] on input "$350.00" at bounding box center [752, 148] width 229 height 40
type input "$15.00"
click at [832, 493] on button "Confirm" at bounding box center [828, 495] width 79 height 24
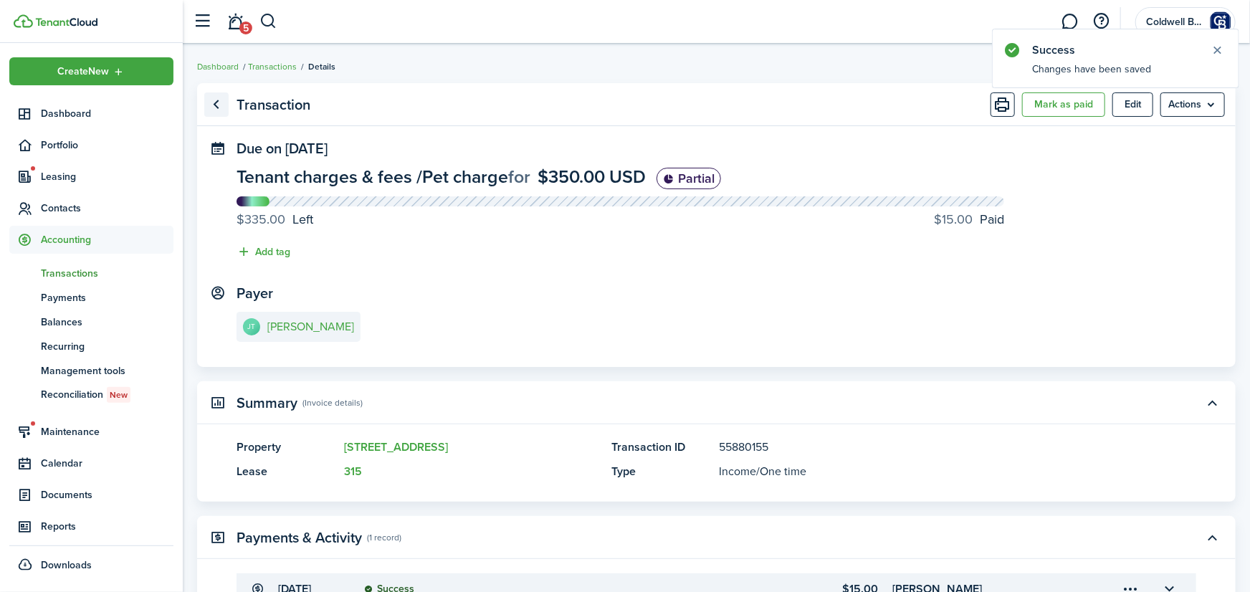
click at [217, 107] on link "Go back" at bounding box center [216, 104] width 24 height 24
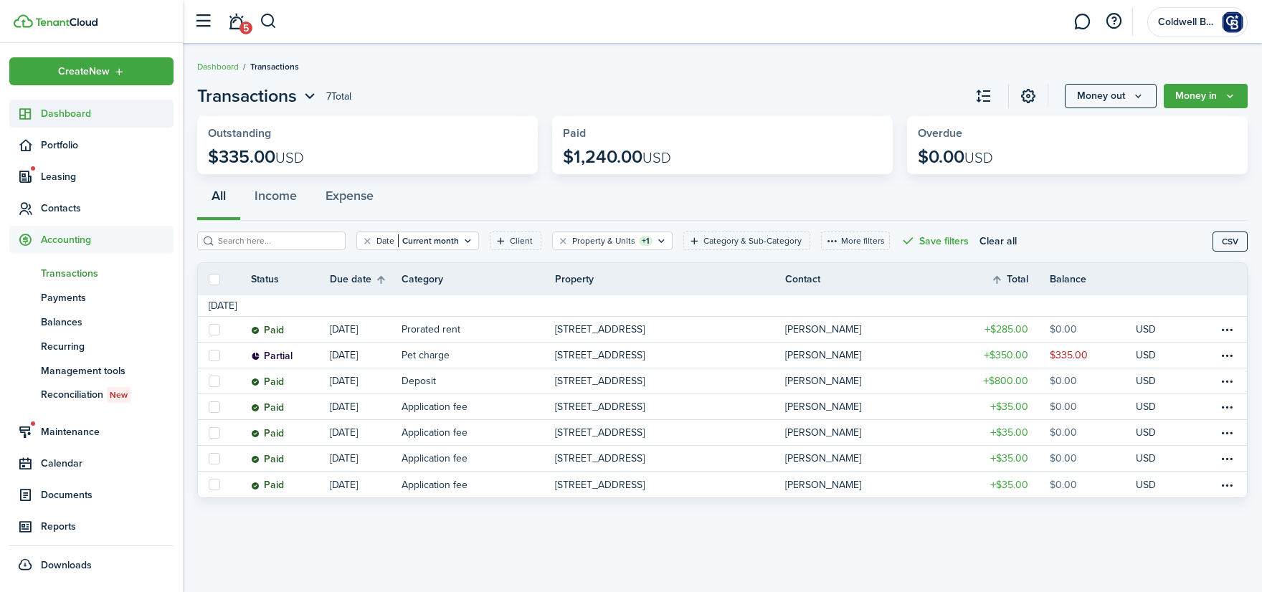
click at [67, 115] on span "Dashboard" at bounding box center [107, 113] width 133 height 15
